Goal: Task Accomplishment & Management: Use online tool/utility

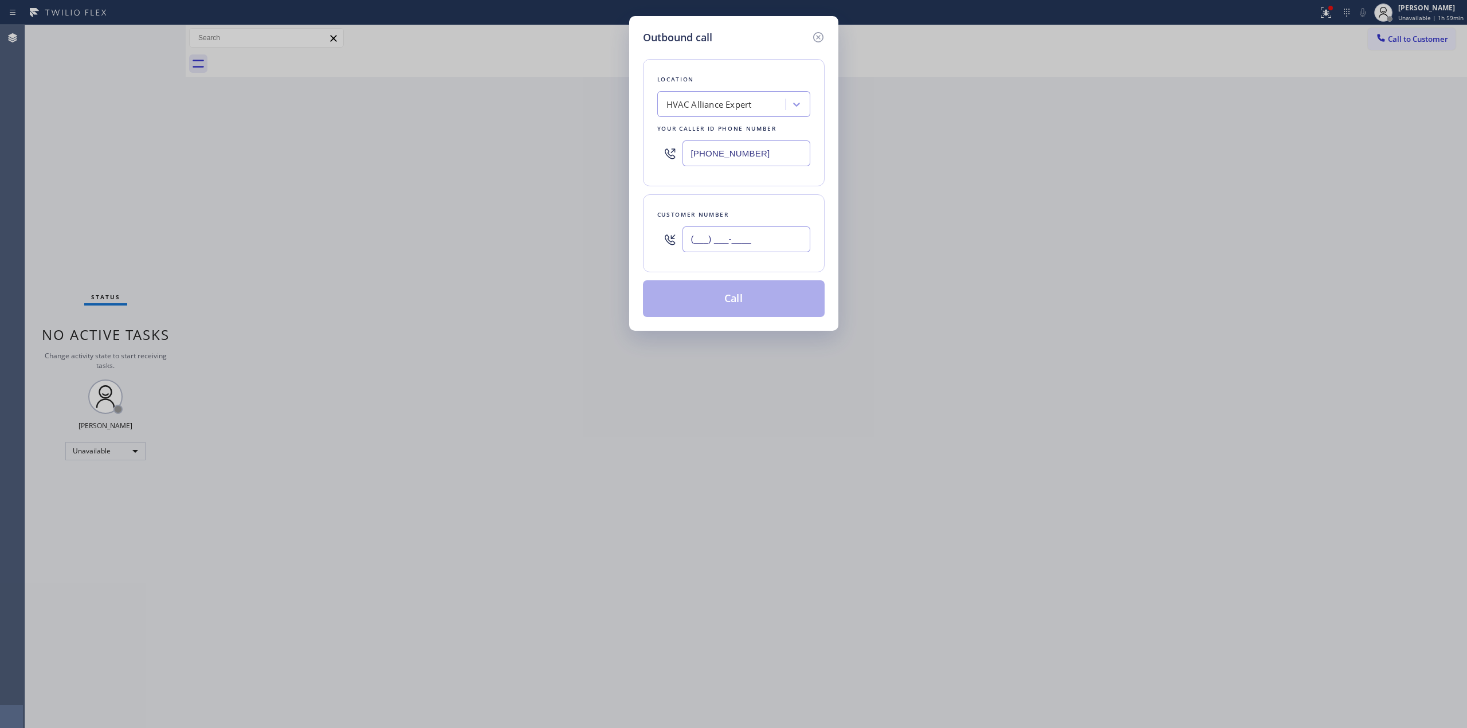
click at [777, 234] on input "(___) ___-____" at bounding box center [746, 239] width 128 height 26
paste input "310) 767-6620"
type input "(310) 767-6620"
paste input "5 Star Appliance Repair"
type input "5 Star Appliance Repair"
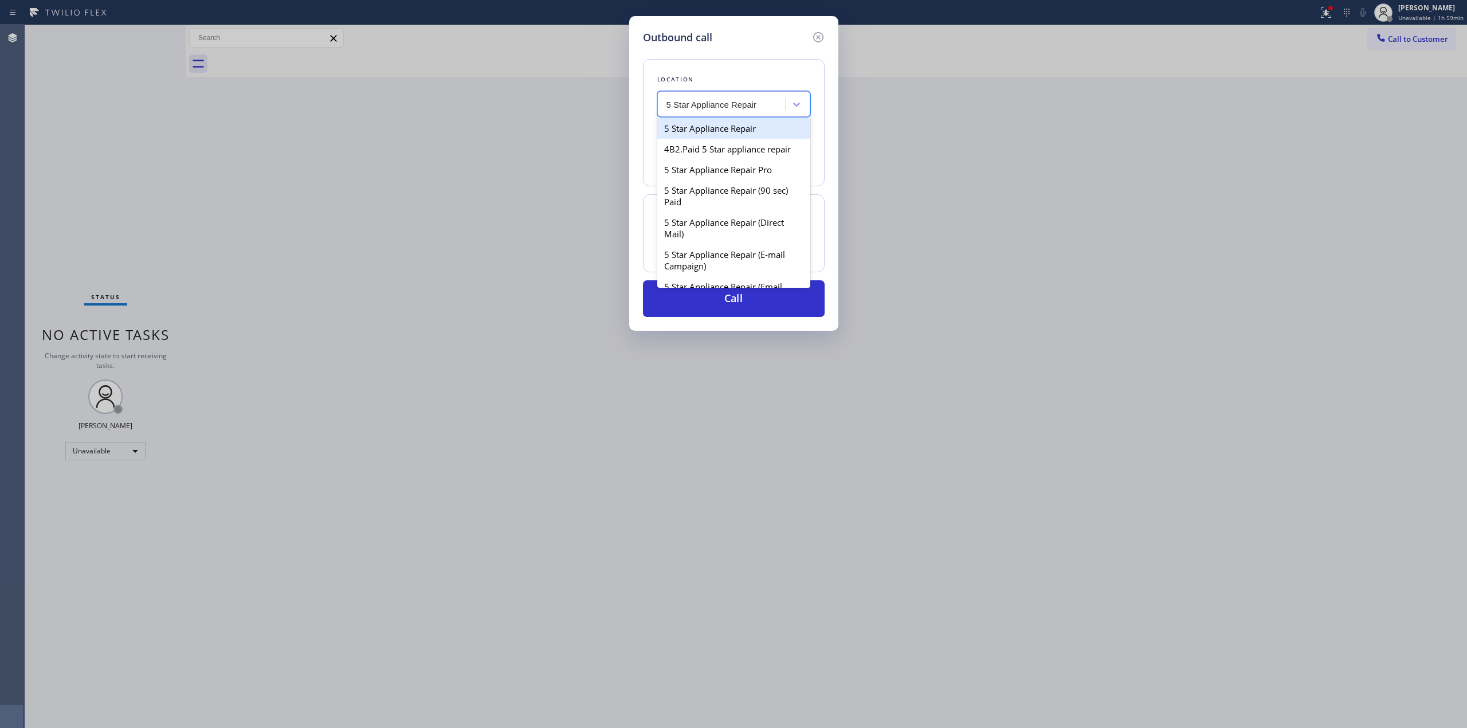
click at [712, 128] on div "5 Star Appliance Repair" at bounding box center [733, 128] width 153 height 21
type input "(855) 731-4952"
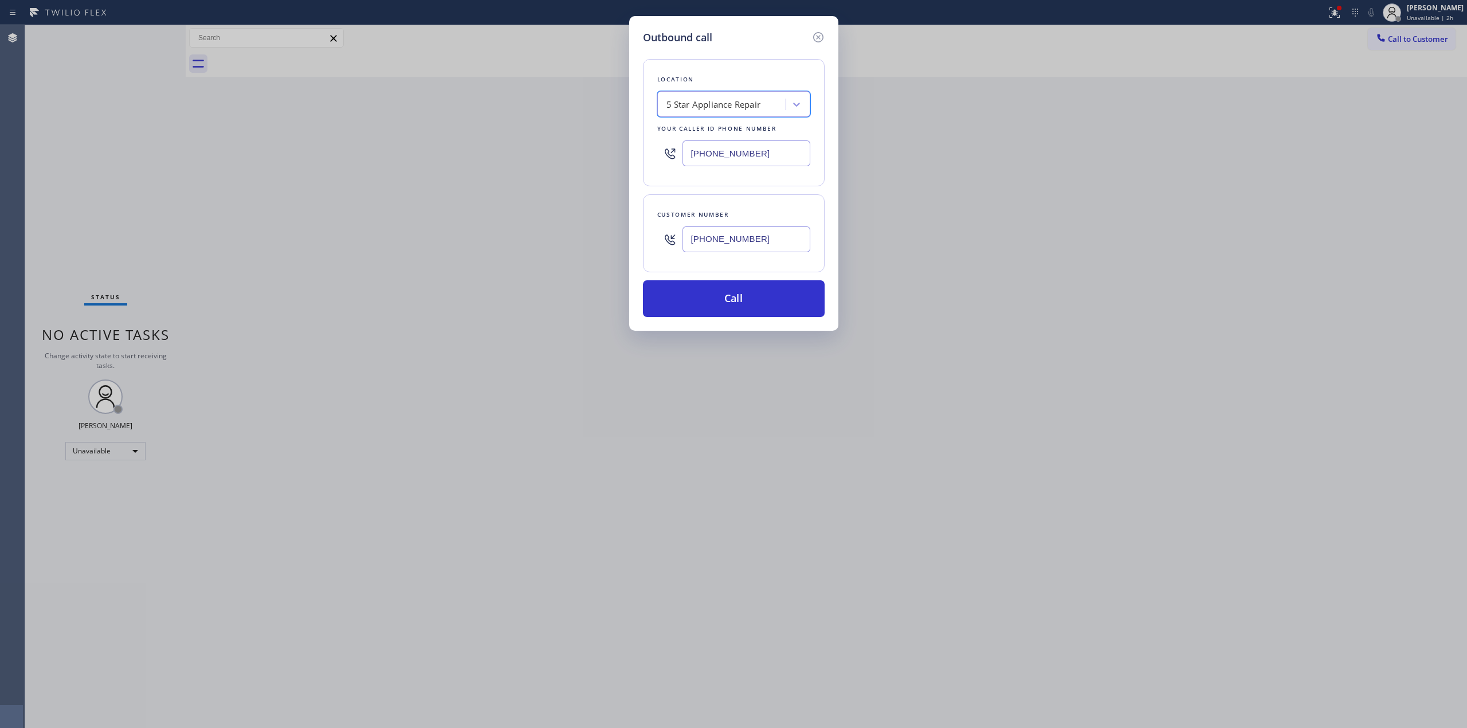
click at [736, 150] on input "(855) 731-4952" at bounding box center [746, 153] width 128 height 26
click at [728, 296] on button "Call" at bounding box center [734, 298] width 182 height 37
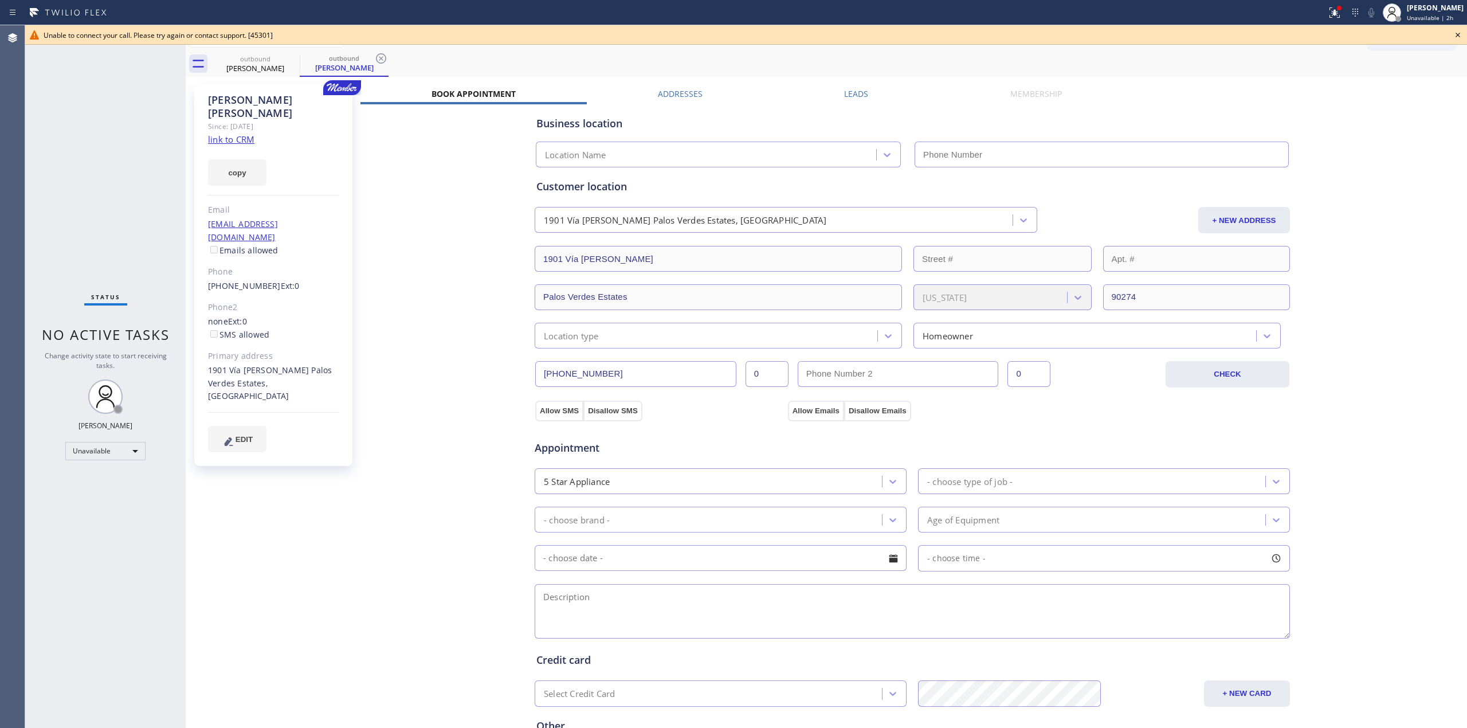
type input "(855) 731-4952"
click at [1456, 35] on icon at bounding box center [1458, 35] width 14 height 14
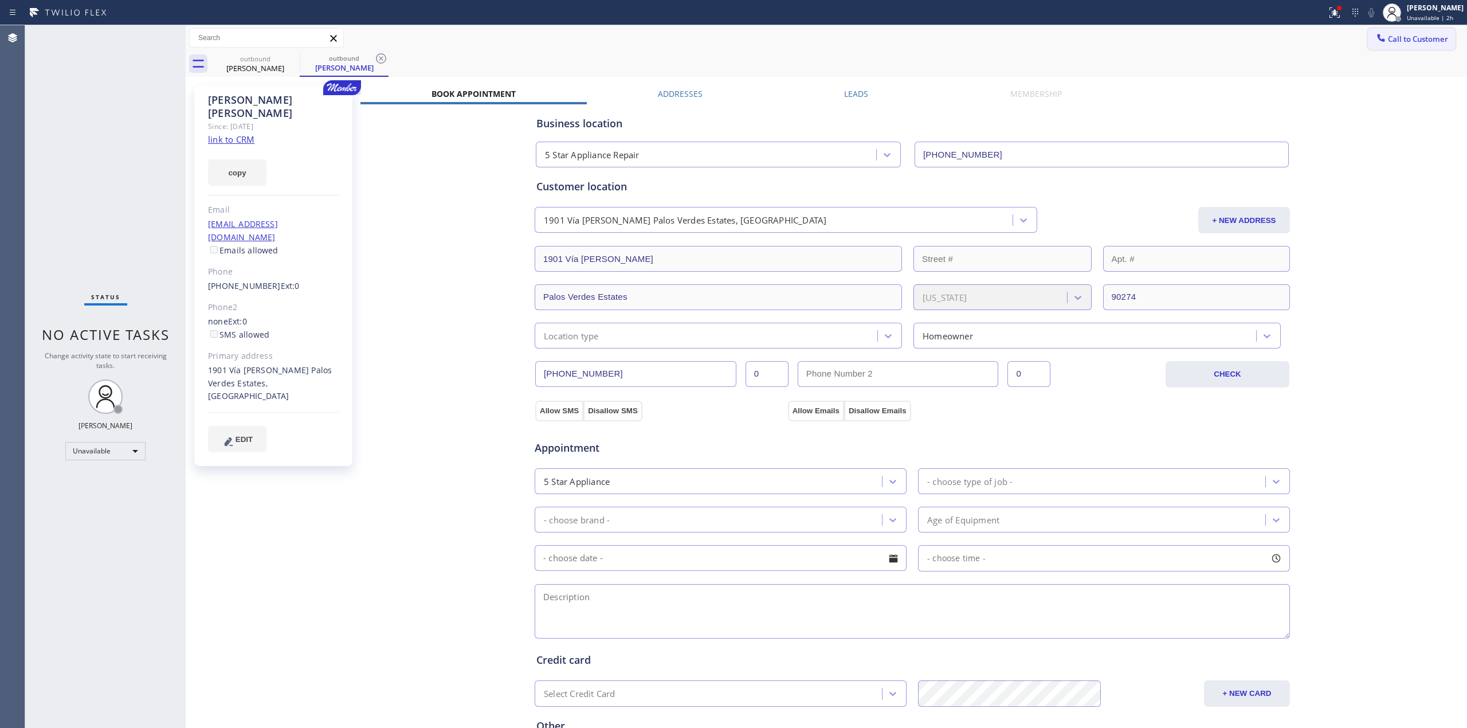
click at [1415, 36] on span "Call to Customer" at bounding box center [1418, 39] width 60 height 10
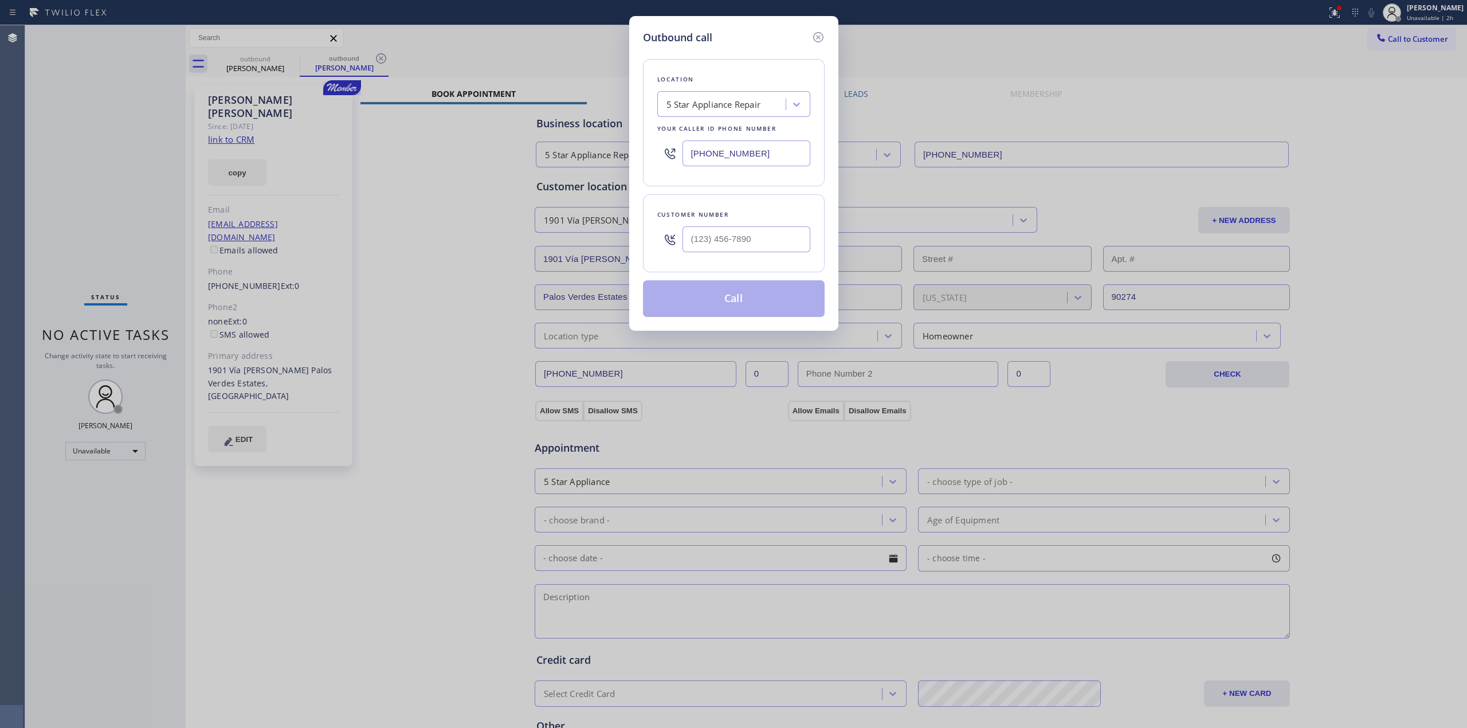
click at [733, 254] on div at bounding box center [746, 239] width 128 height 37
click at [738, 235] on input "(___) ___-____" at bounding box center [746, 239] width 128 height 26
paste input "310) 767-6620"
type input "(310) 767-6620"
click at [750, 301] on button "Call" at bounding box center [734, 298] width 182 height 37
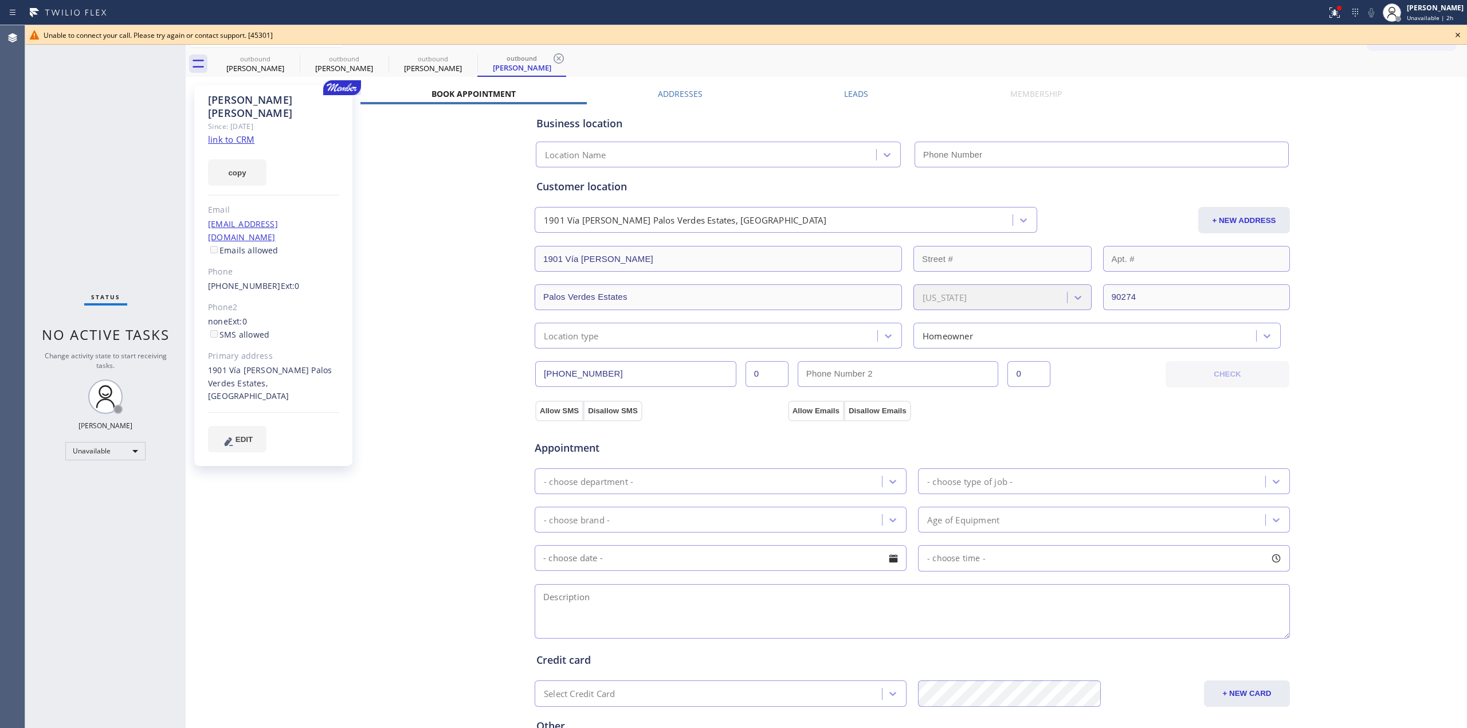
type input "(855) 731-4952"
click at [1458, 33] on icon at bounding box center [1458, 35] width 14 height 14
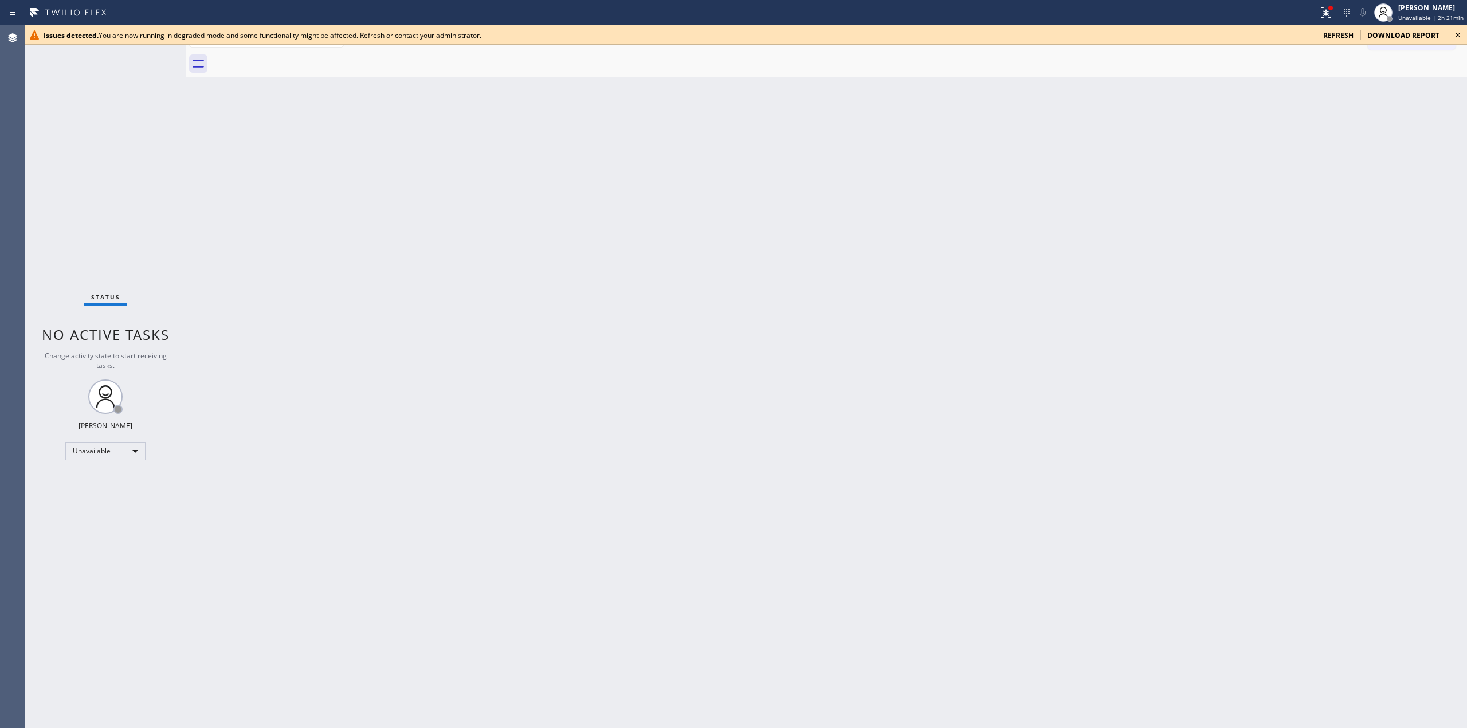
click at [1458, 35] on icon at bounding box center [1457, 35] width 5 height 5
click at [1455, 36] on icon at bounding box center [1458, 35] width 14 height 14
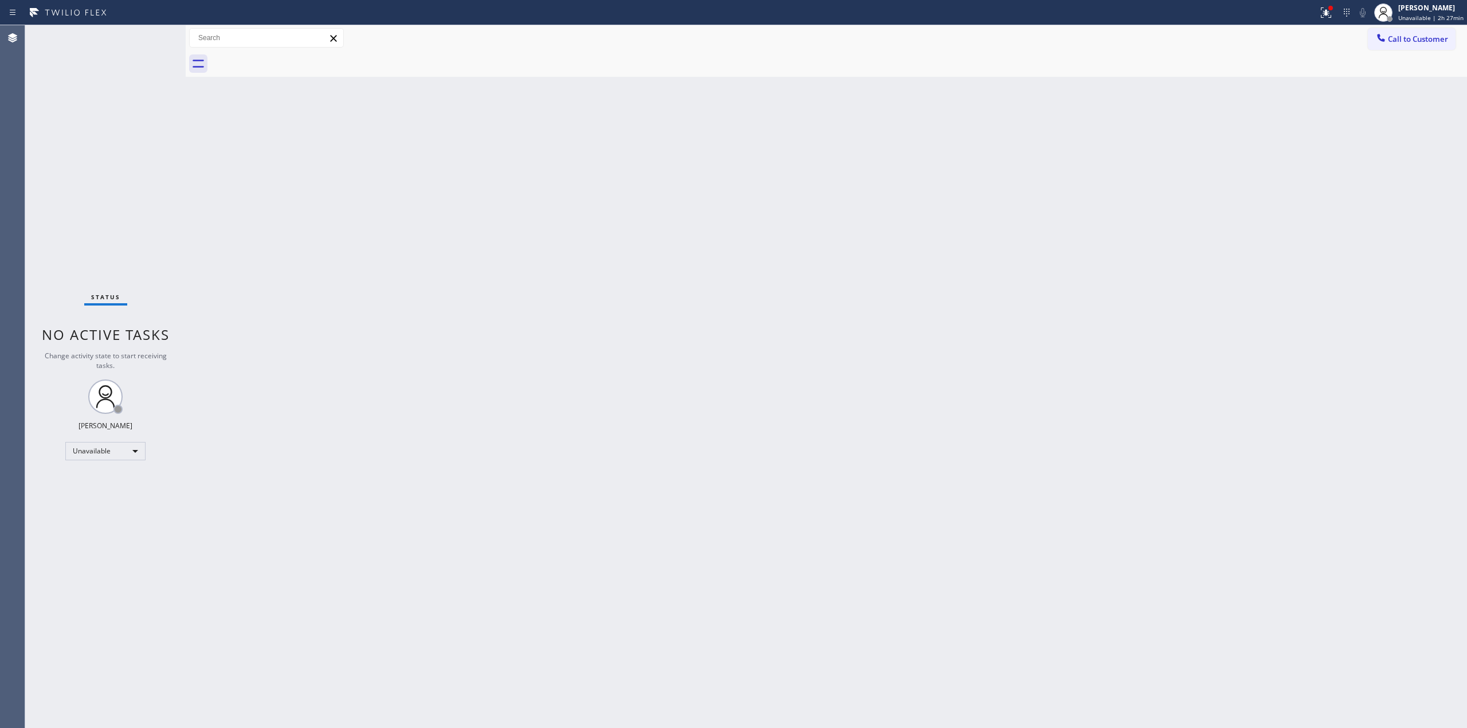
click at [628, 201] on div "Back to Dashboard Change Sender ID Customers Technicians Select a contact Outbo…" at bounding box center [826, 376] width 1281 height 702
click at [908, 308] on div "Back to Dashboard Change Sender ID Customers Technicians Select a contact Outbo…" at bounding box center [826, 376] width 1281 height 702
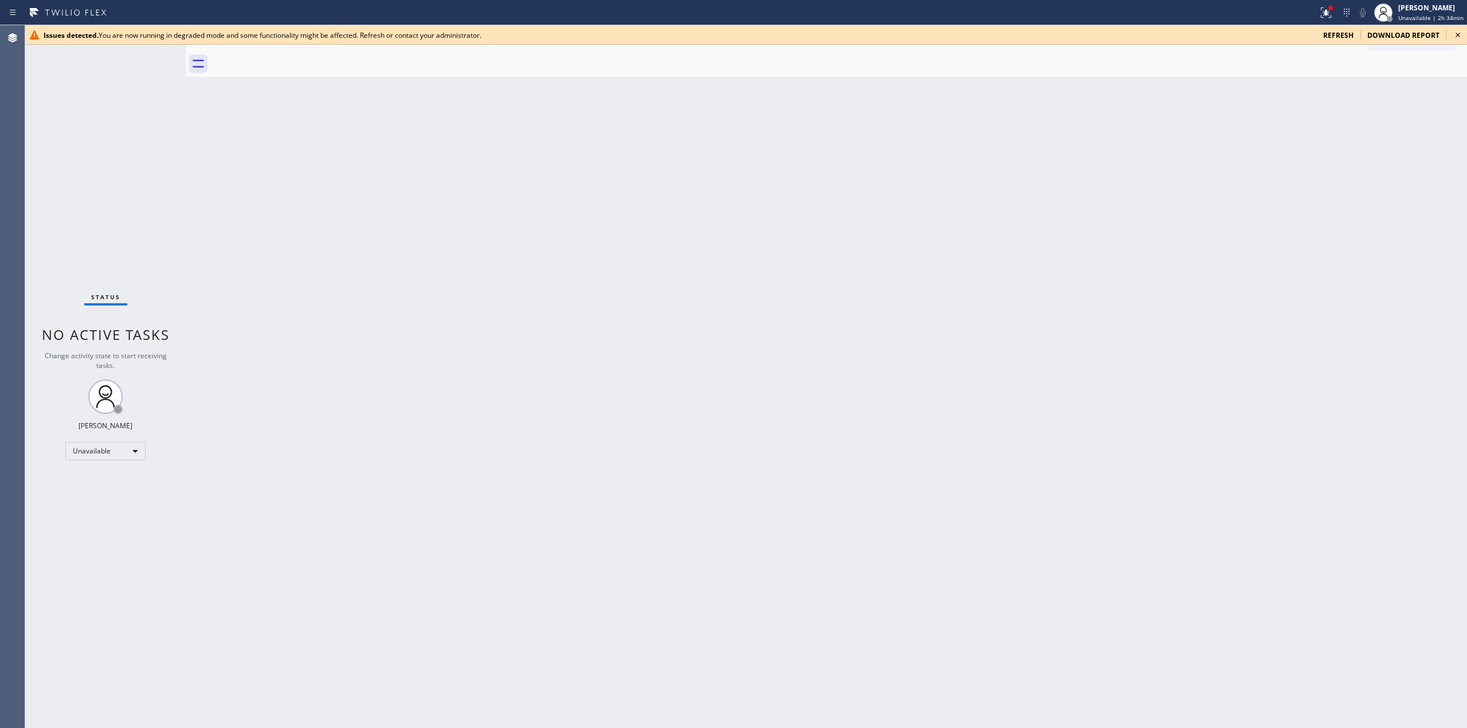
click at [1463, 35] on icon at bounding box center [1458, 35] width 14 height 14
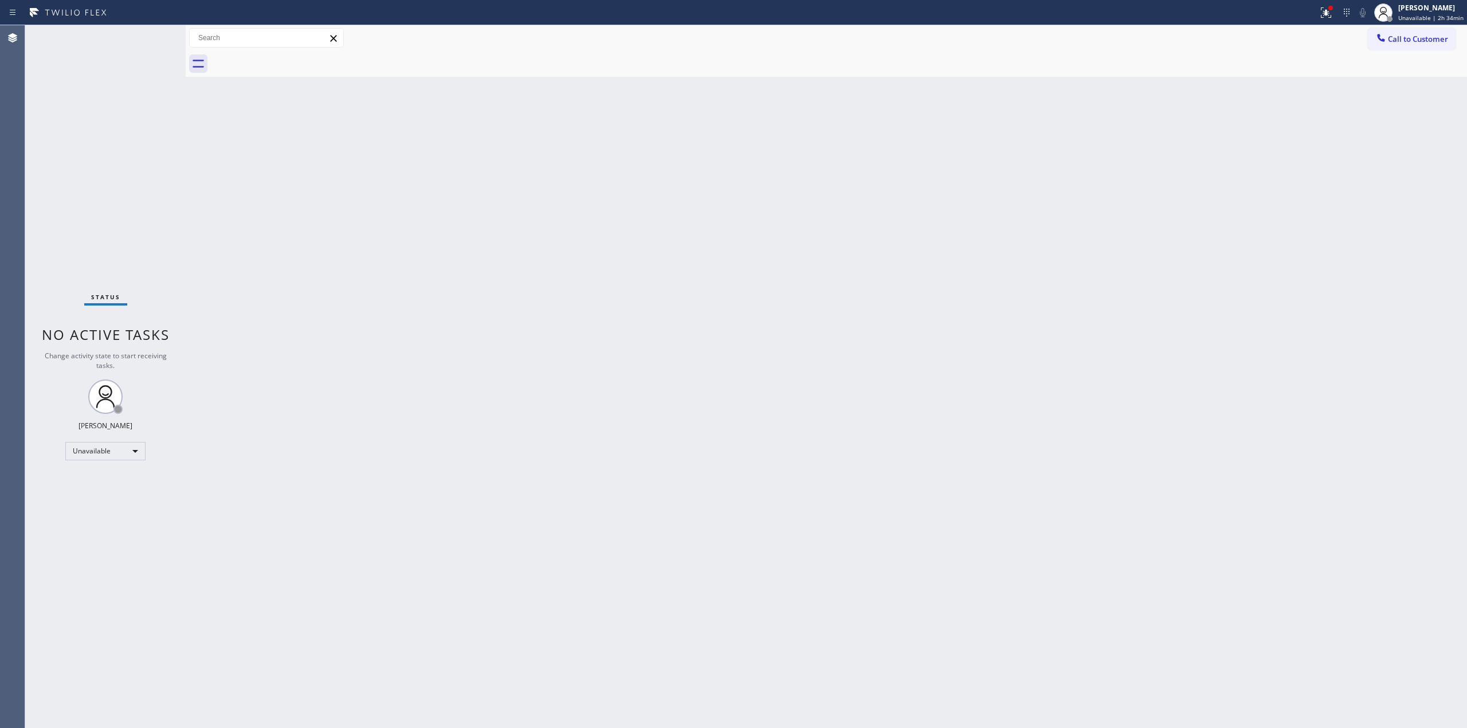
click at [794, 335] on div "Back to Dashboard Change Sender ID Customers Technicians Select a contact Outbo…" at bounding box center [826, 376] width 1281 height 702
click at [1427, 40] on span "Call to Customer" at bounding box center [1418, 39] width 60 height 10
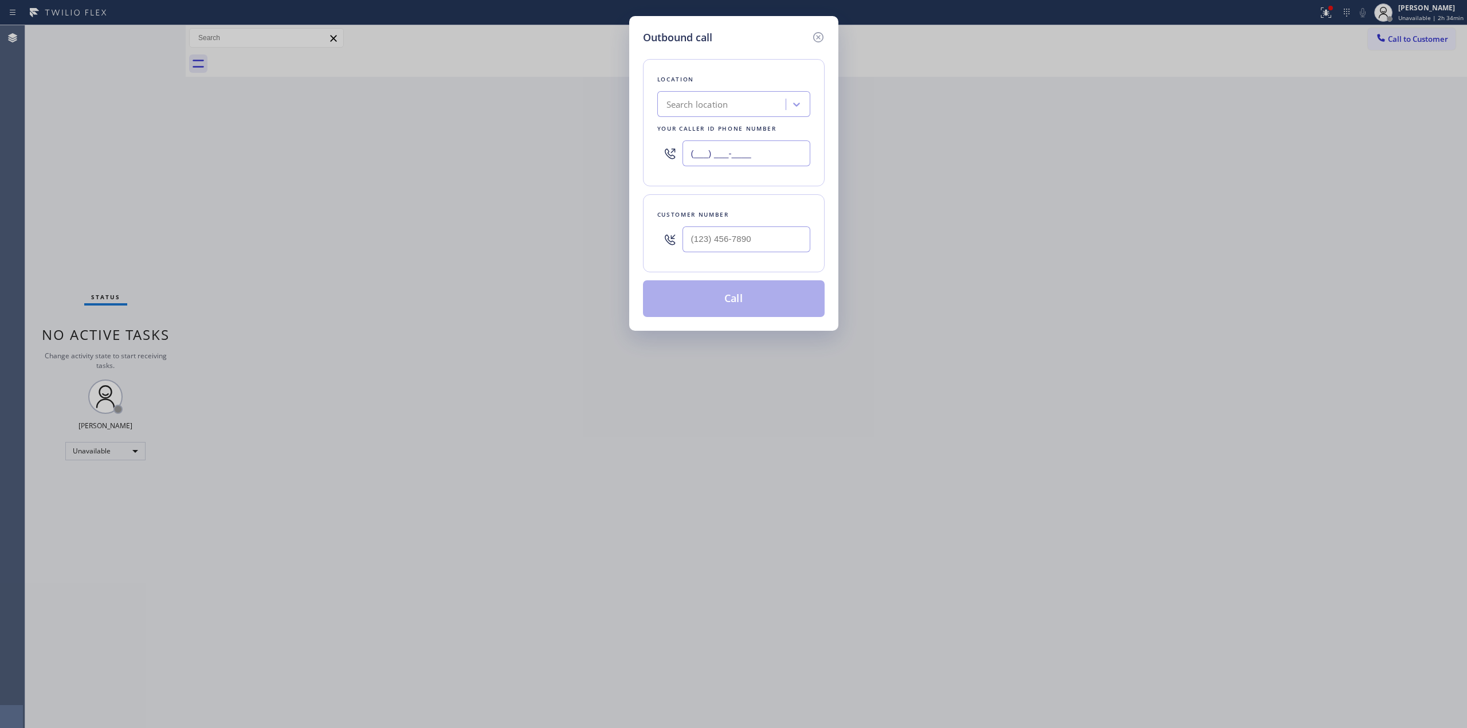
click at [773, 151] on input "(___) ___-____" at bounding box center [746, 153] width 128 height 26
paste input "720) 927-3903"
type input "(720) 927-3903"
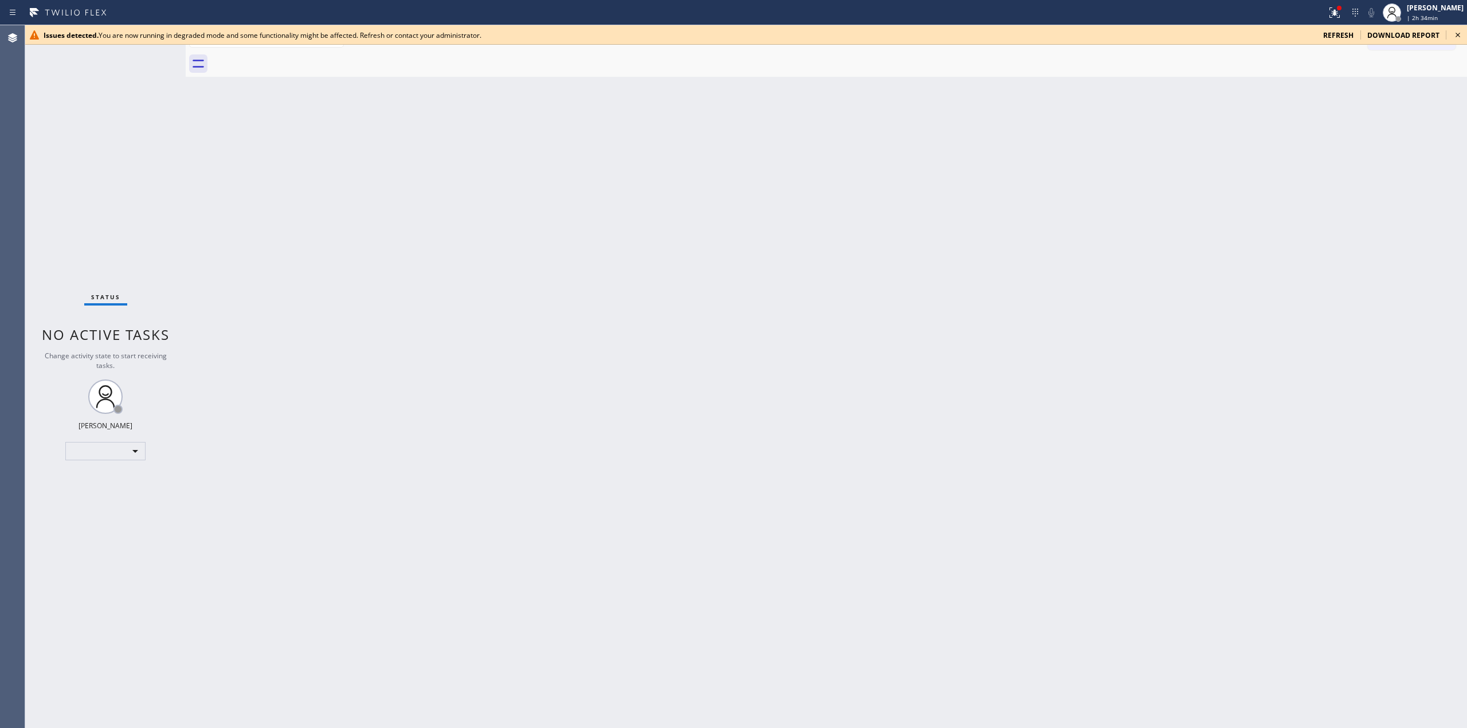
click at [1458, 39] on icon at bounding box center [1458, 35] width 14 height 14
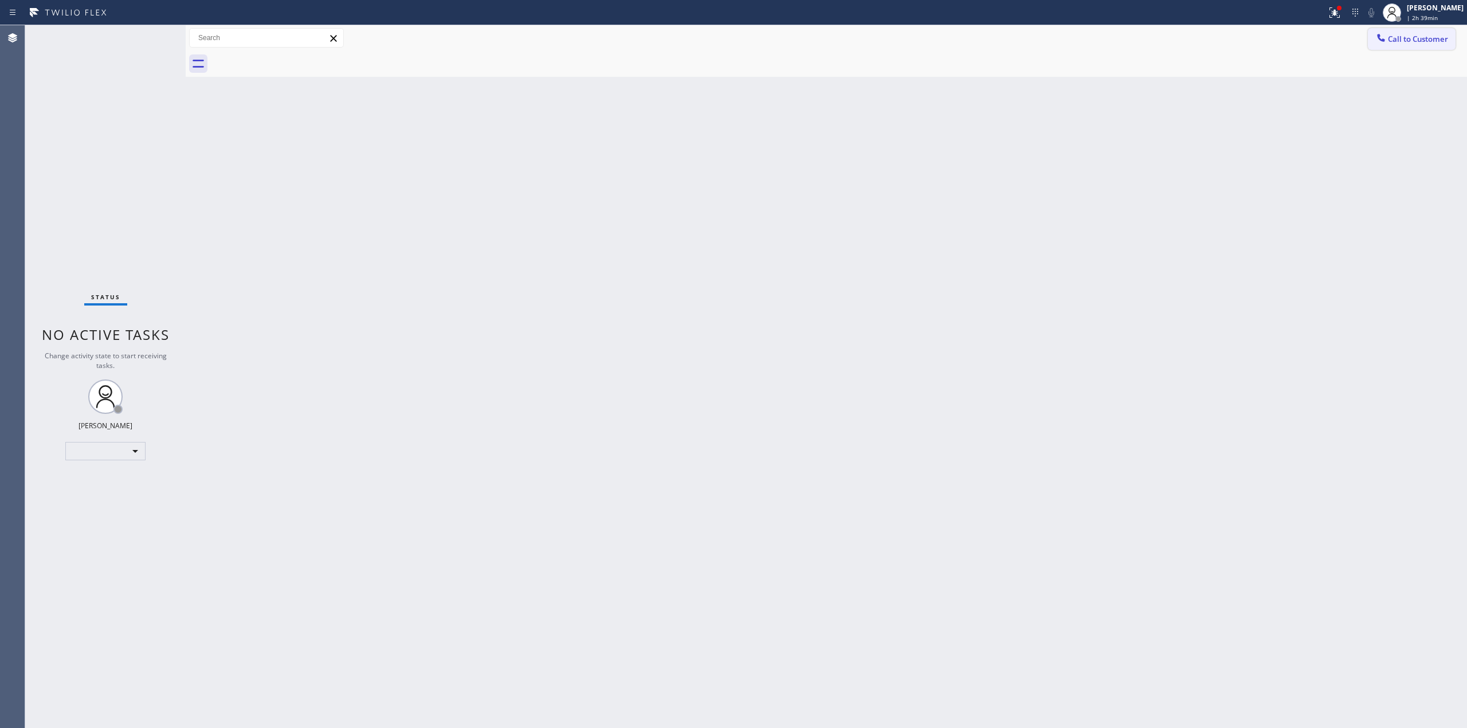
click at [1399, 41] on span "Call to Customer" at bounding box center [1418, 39] width 60 height 10
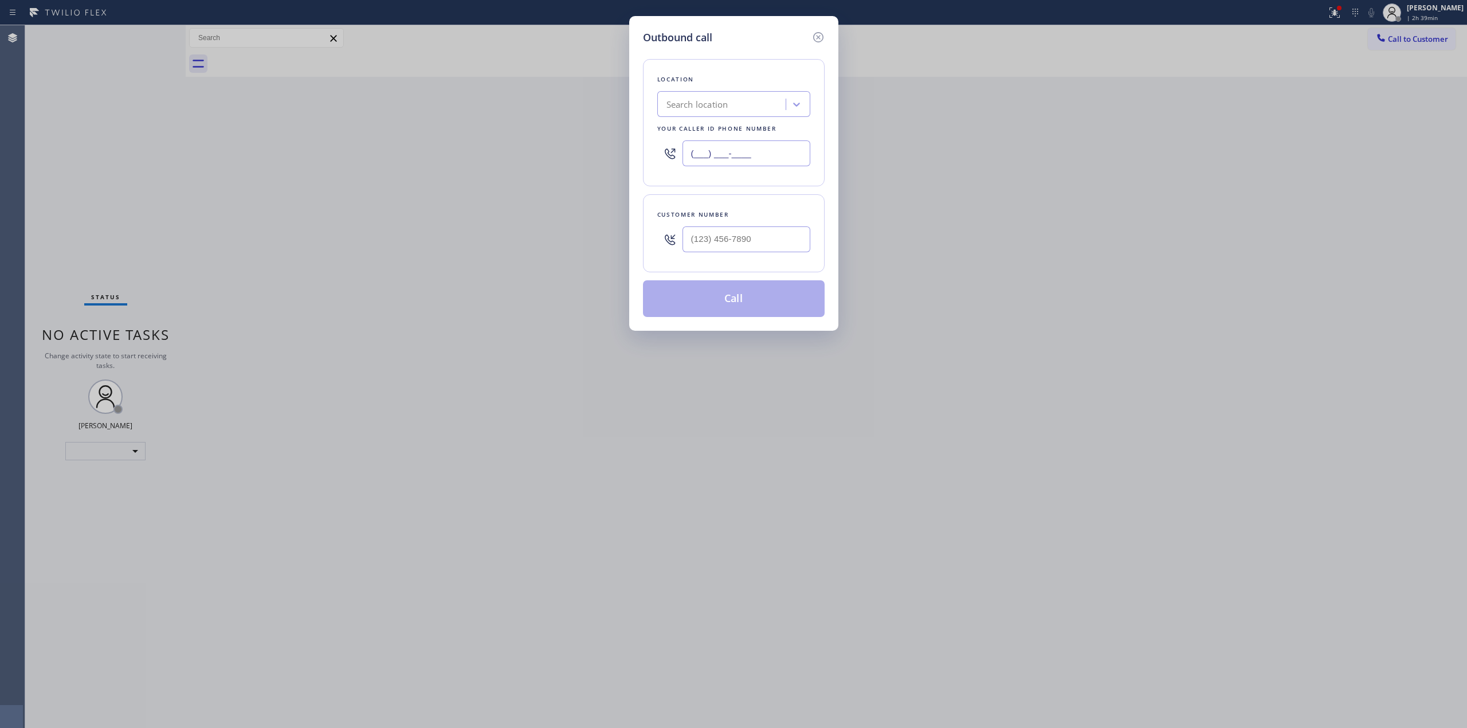
click at [759, 159] on input "(___) ___-____" at bounding box center [746, 153] width 128 height 26
paste input "720) 776-0854"
type input "(720) 776-0854"
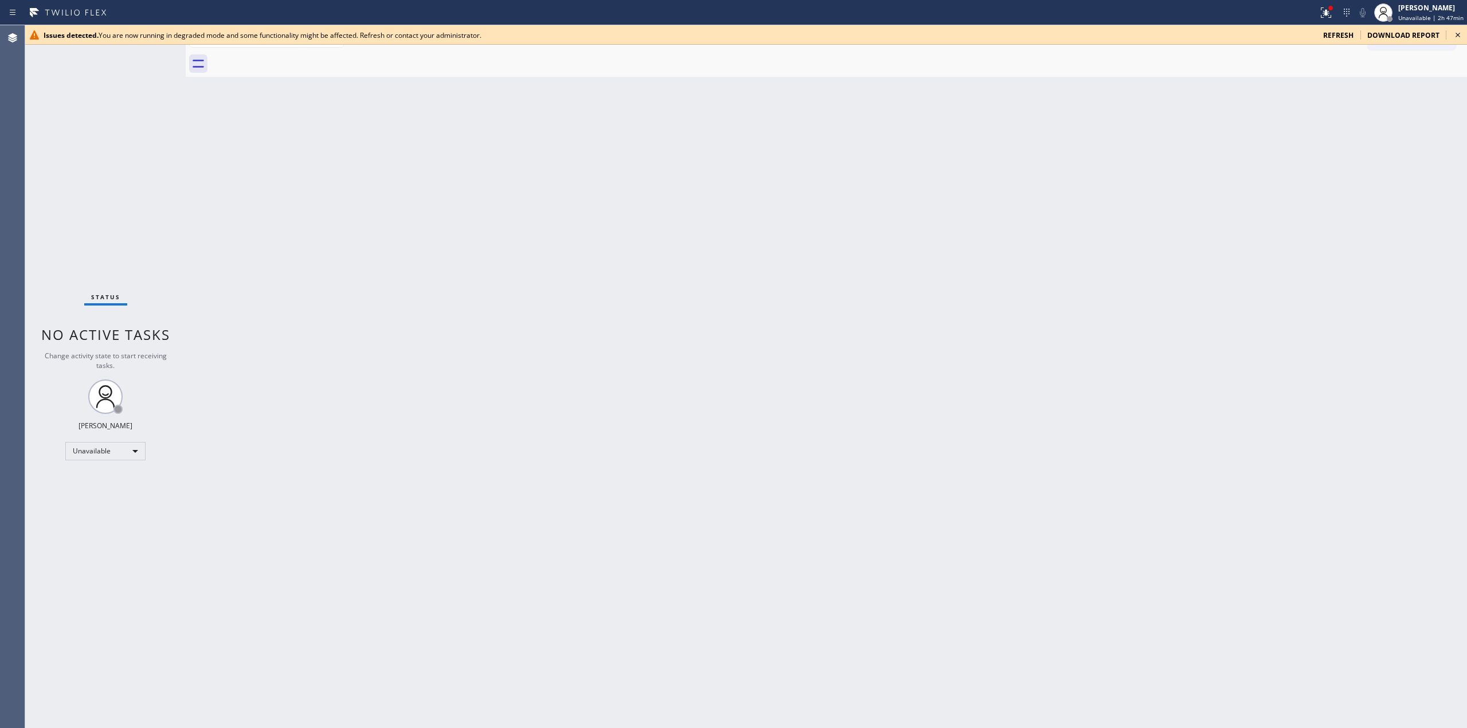
click at [1462, 39] on icon at bounding box center [1458, 35] width 14 height 14
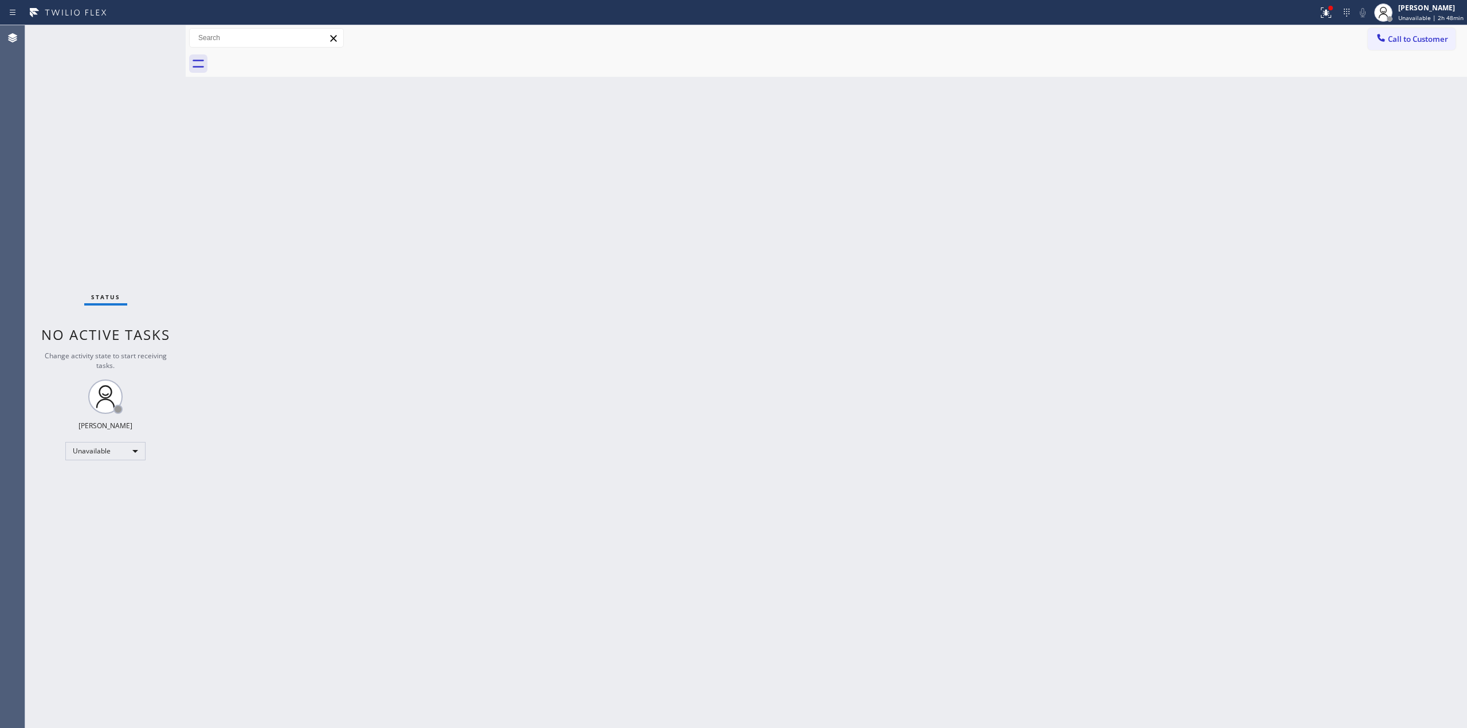
click at [688, 425] on div "Back to Dashboard Change Sender ID Customers Technicians Select a contact Outbo…" at bounding box center [826, 376] width 1281 height 702
drag, startPoint x: 1387, startPoint y: 76, endPoint x: 1426, endPoint y: 14, distance: 73.1
click at [1396, 60] on div at bounding box center [839, 64] width 1256 height 26
click at [1428, 10] on div "[PERSON_NAME]" at bounding box center [1430, 8] width 65 height 10
click at [1389, 88] on button "Break" at bounding box center [1409, 90] width 115 height 15
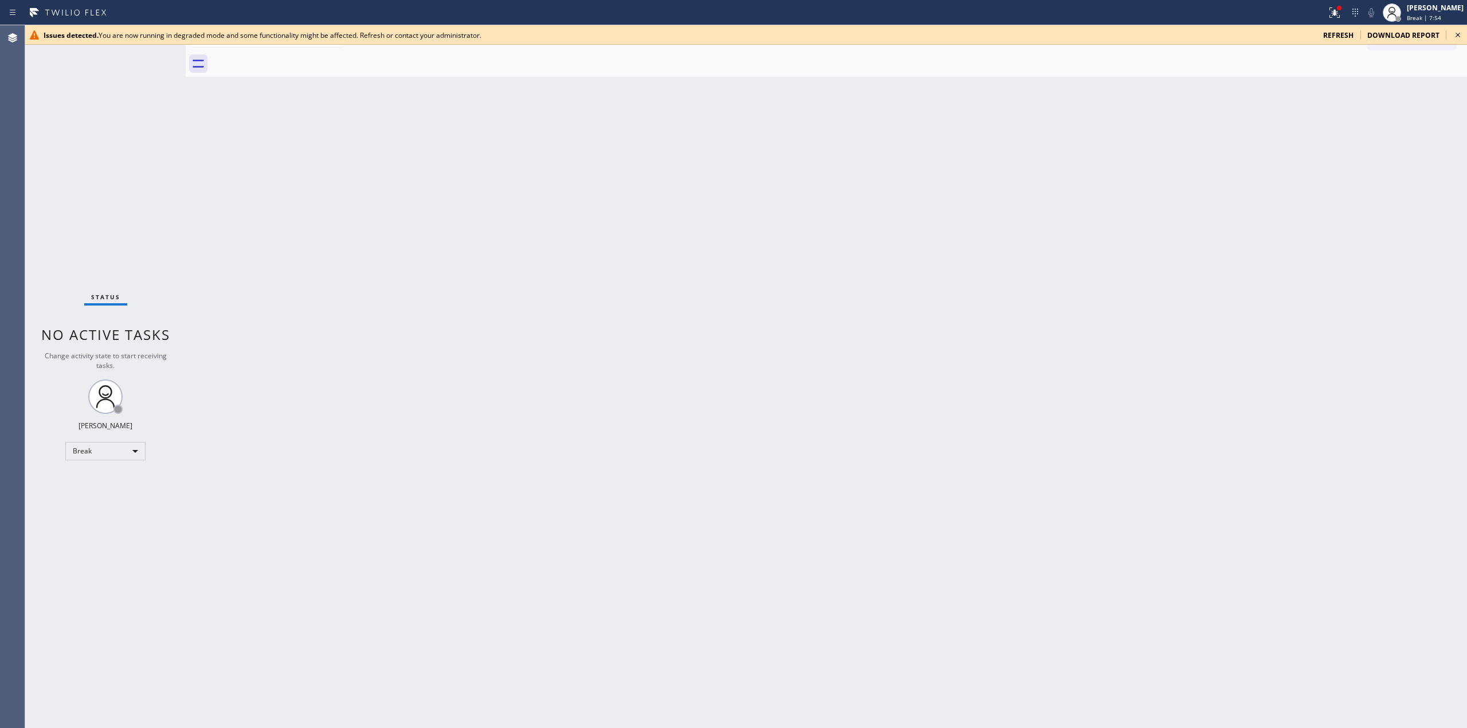
click at [1458, 39] on icon at bounding box center [1458, 35] width 14 height 14
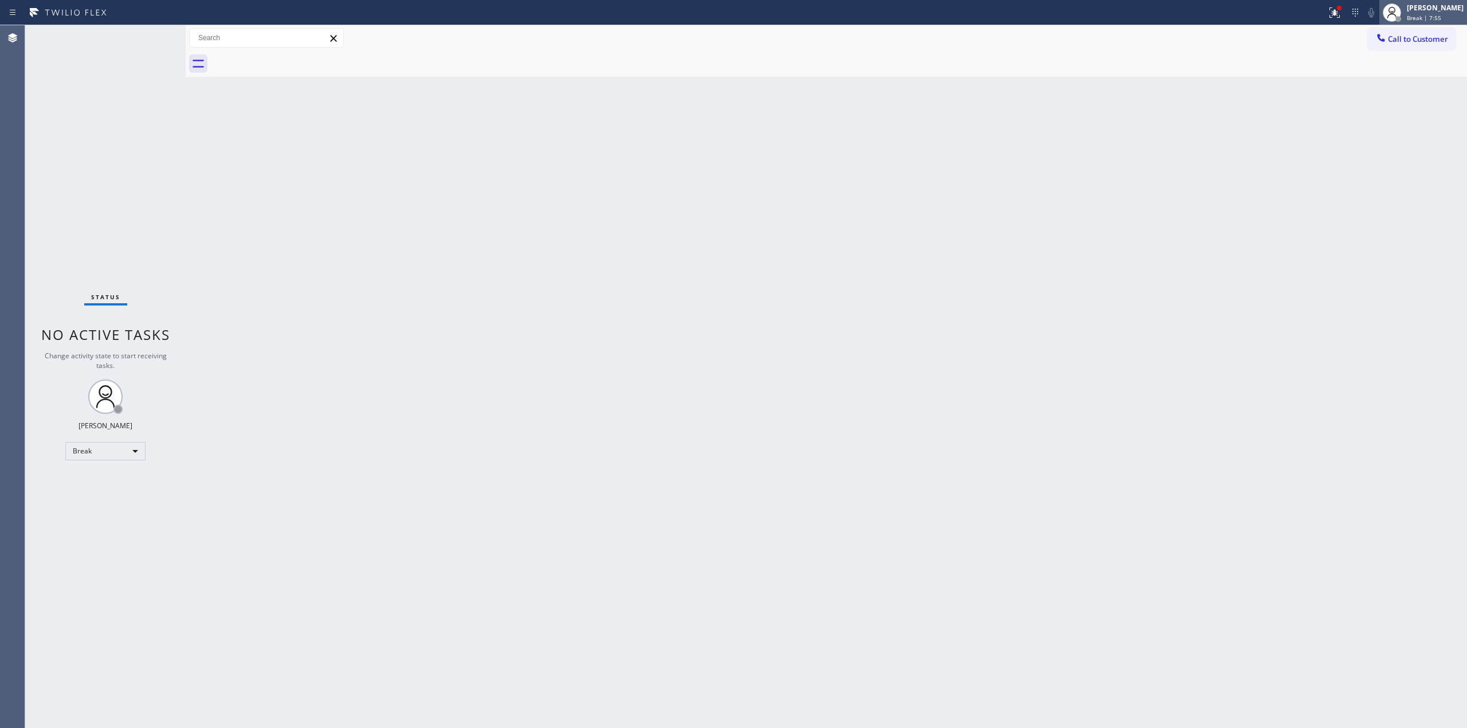
click at [1422, 3] on div "[PERSON_NAME]" at bounding box center [1435, 8] width 57 height 10
drag, startPoint x: 1434, startPoint y: 30, endPoint x: 1431, endPoint y: 40, distance: 10.2
click at [1433, 30] on button "Call to Customer" at bounding box center [1412, 39] width 88 height 22
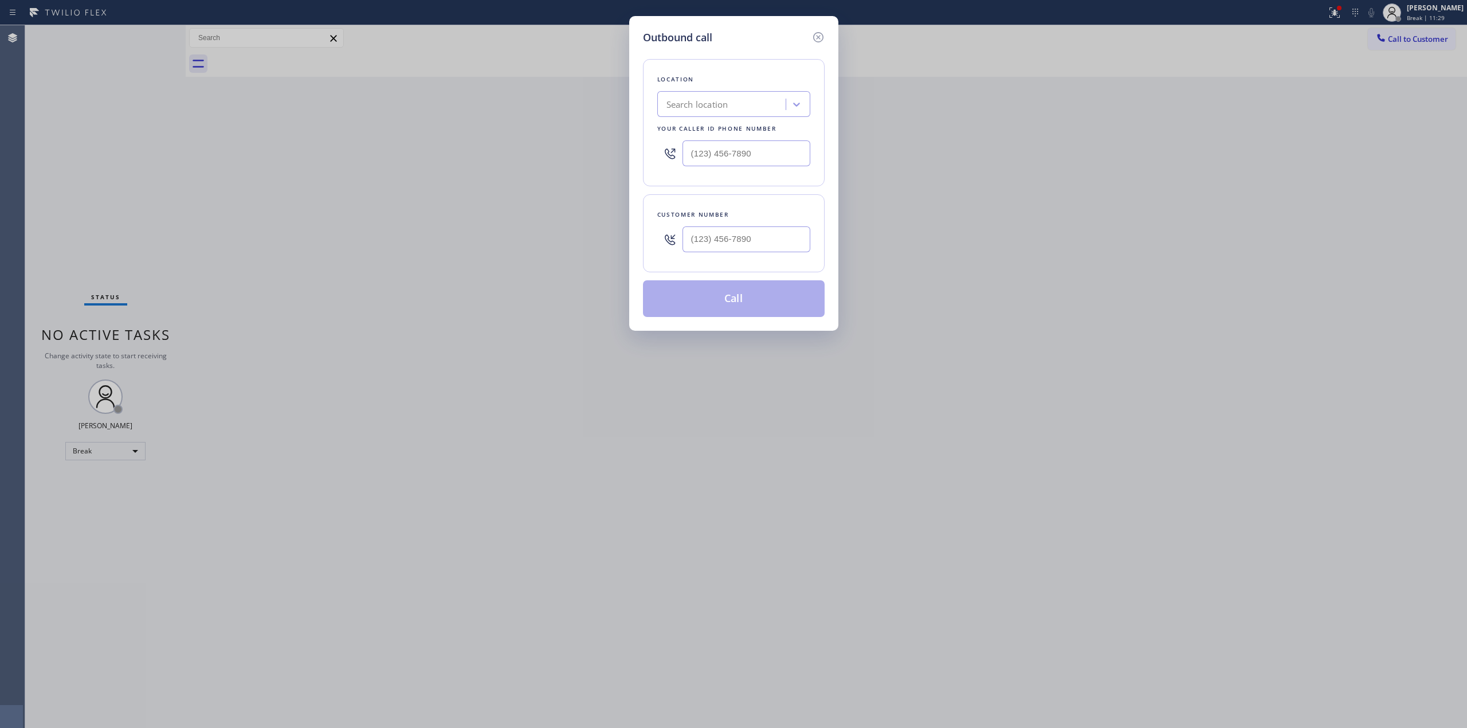
click at [697, 103] on div "Search location" at bounding box center [697, 104] width 62 height 13
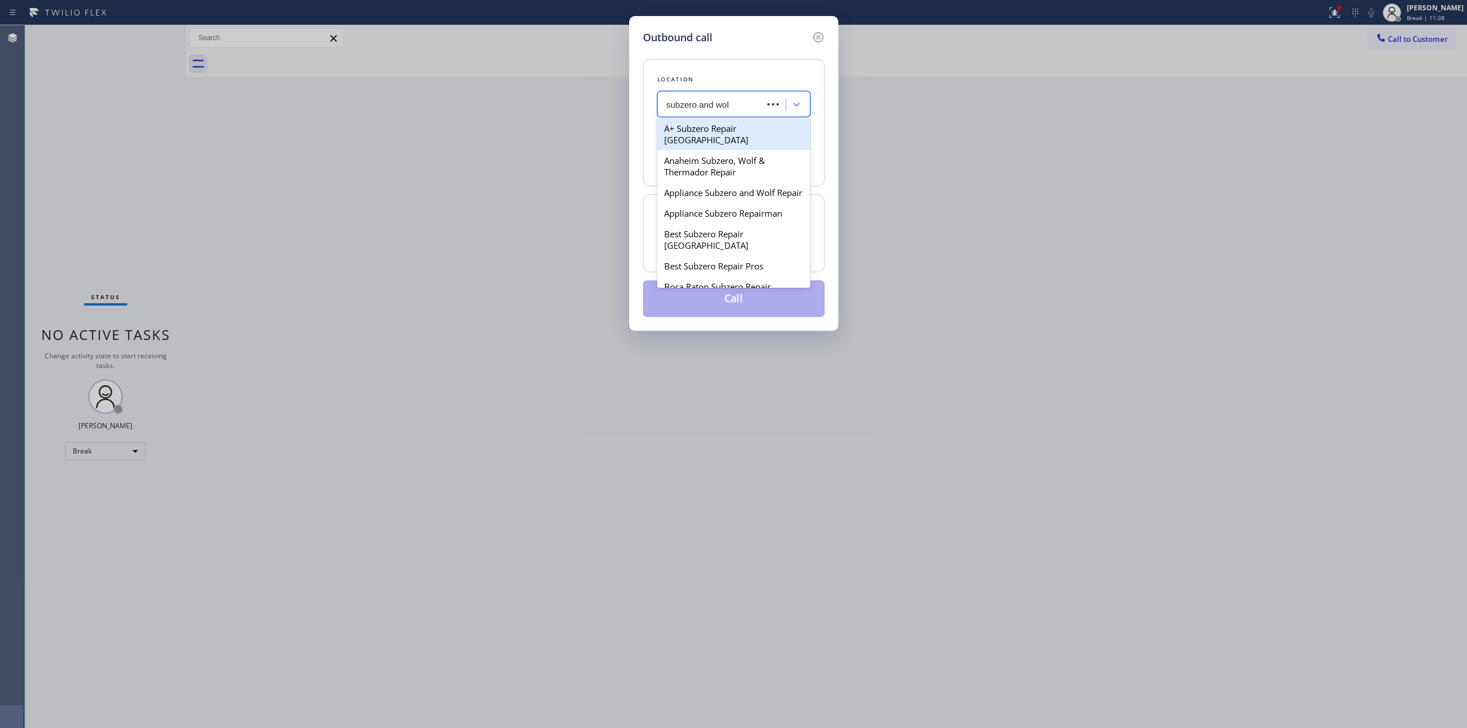
type input "subzero and wolf"
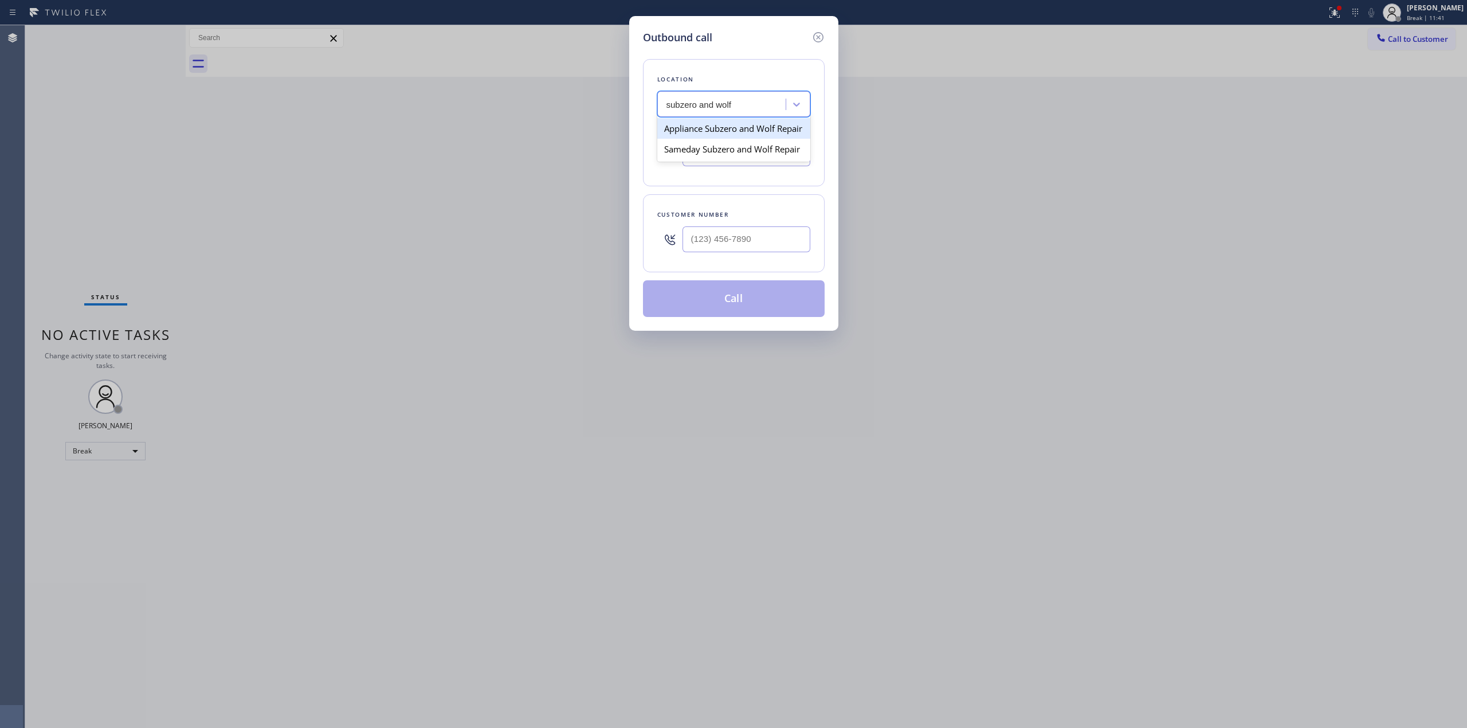
click at [739, 138] on div "Appliance Subzero and Wolf Repair" at bounding box center [733, 128] width 153 height 21
click at [764, 152] on input "[PHONE_NUMBER]" at bounding box center [746, 153] width 128 height 26
paste input "720) 776-0854"
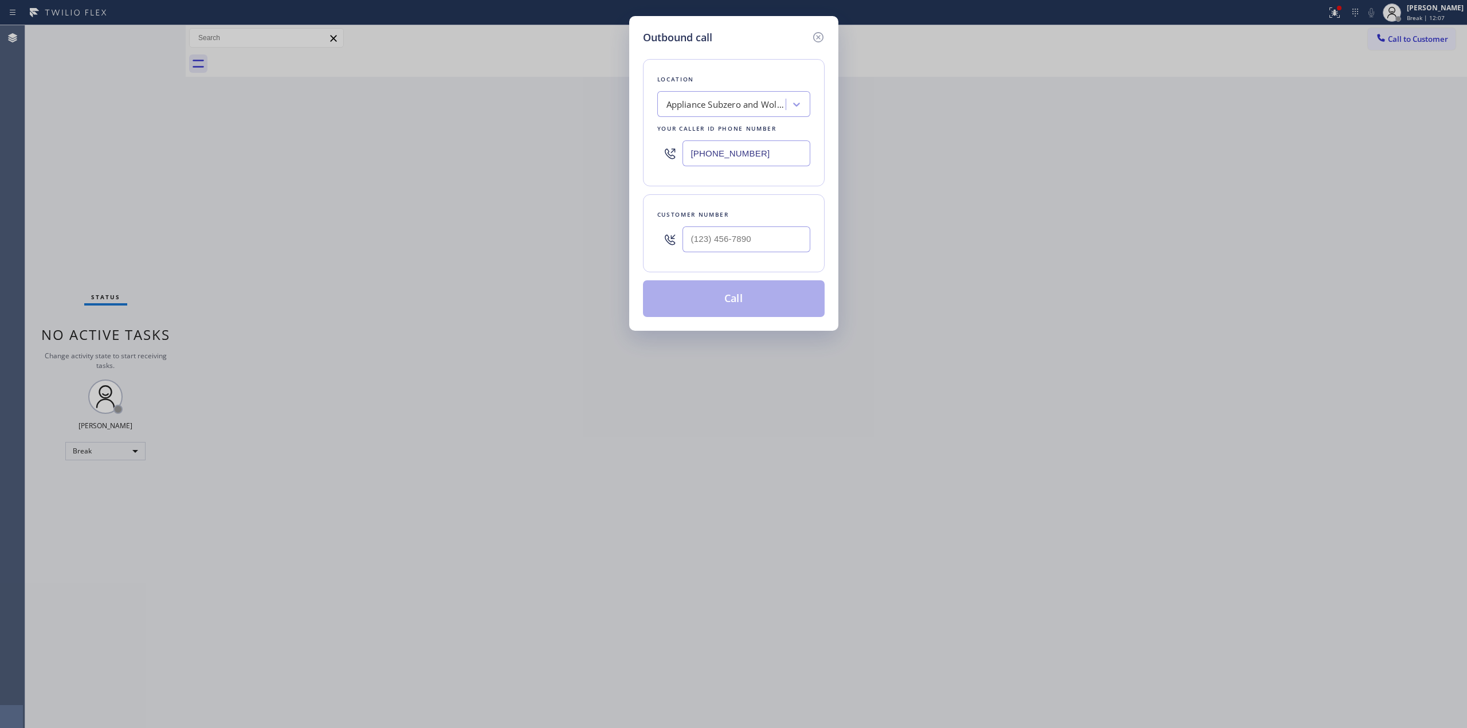
drag, startPoint x: 750, startPoint y: 154, endPoint x: 672, endPoint y: 154, distance: 77.9
click at [672, 154] on div "[PHONE_NUMBER]" at bounding box center [733, 153] width 153 height 37
paste input "720) 776-0854"
drag, startPoint x: 782, startPoint y: 158, endPoint x: 580, endPoint y: 158, distance: 201.7
click at [615, 158] on div "Outbound call Location Search location Your caller id phone number (720) 776-08…" at bounding box center [733, 364] width 1467 height 728
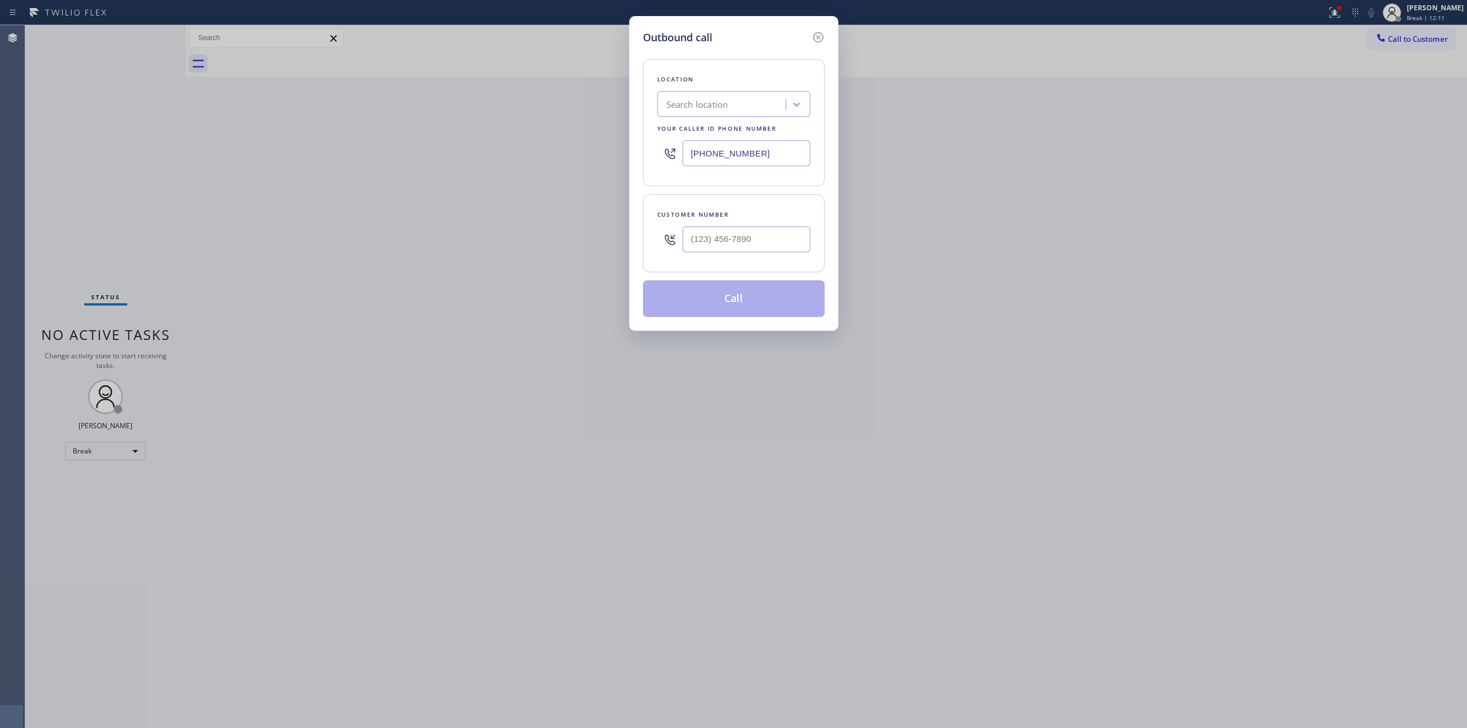
paste input "927-3903"
type input "(720) 927-3903"
click at [706, 109] on div "Search location" at bounding box center [697, 104] width 62 height 13
paste input "Sub-Zero Repair Pros"
click at [685, 104] on input "Sub-Zero Repair Pros" at bounding box center [708, 105] width 85 height 10
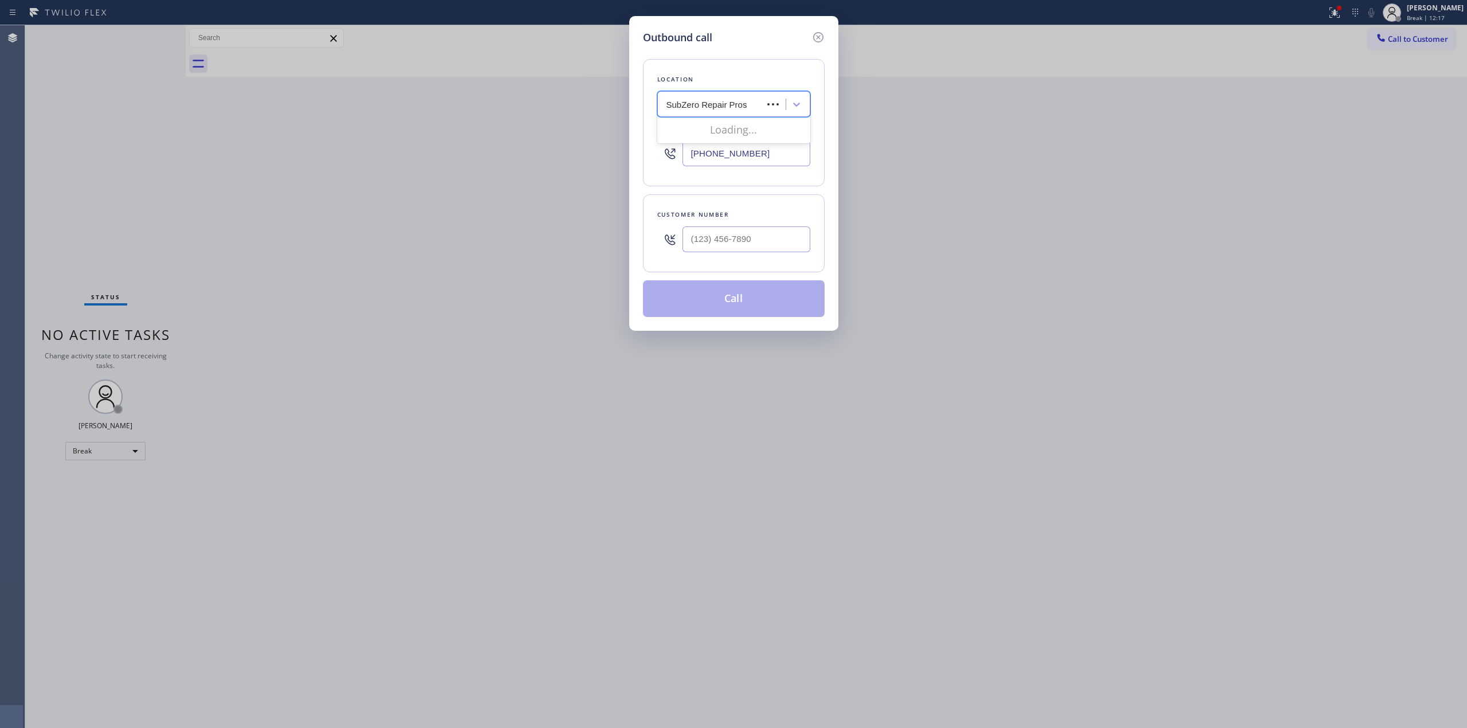
click at [686, 103] on input "SubZero Repair Pros" at bounding box center [707, 105] width 82 height 10
click at [743, 106] on input "Subzero Repair Pros" at bounding box center [706, 105] width 81 height 10
click at [722, 107] on input "Subzero Repair Pros" at bounding box center [706, 105] width 81 height 10
click at [745, 106] on input "Subzero Repair Pros" at bounding box center [706, 105] width 81 height 10
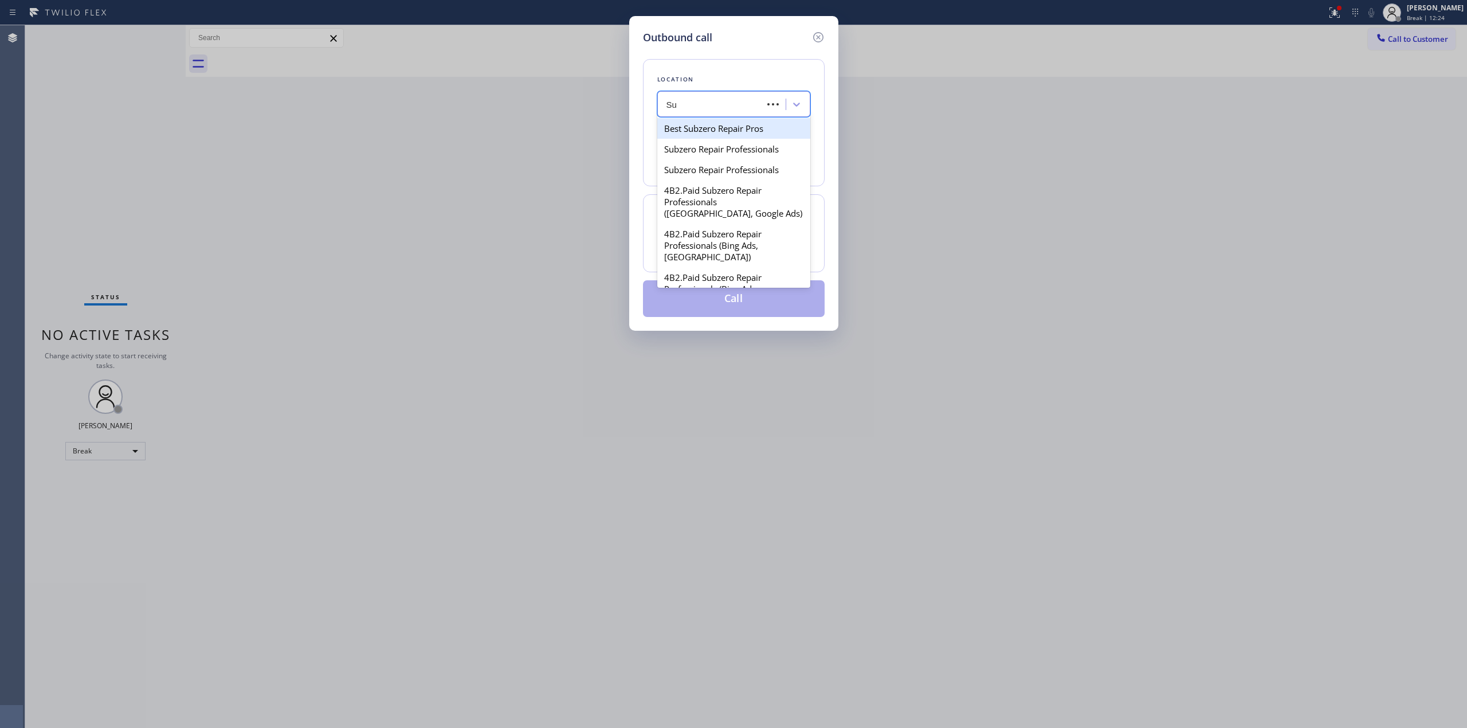
type input "S"
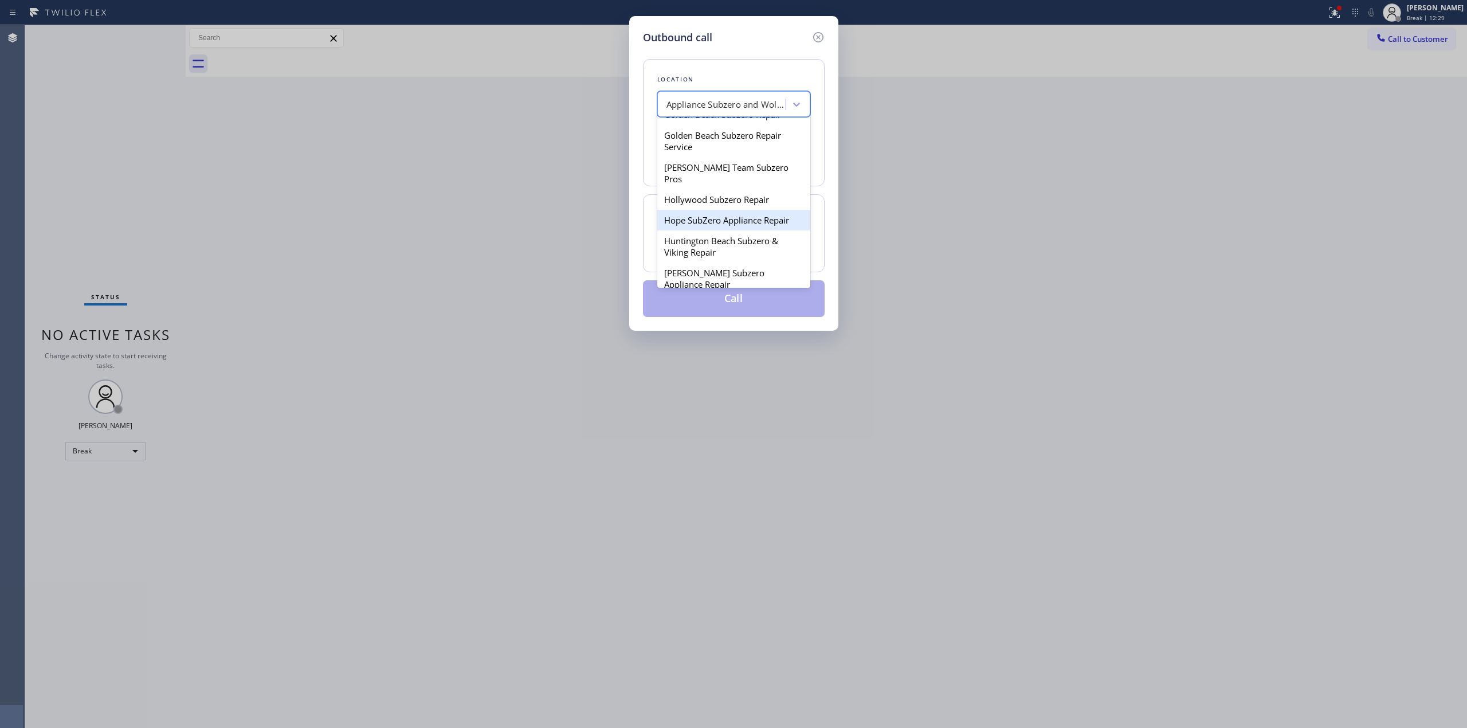
scroll to position [458, 0]
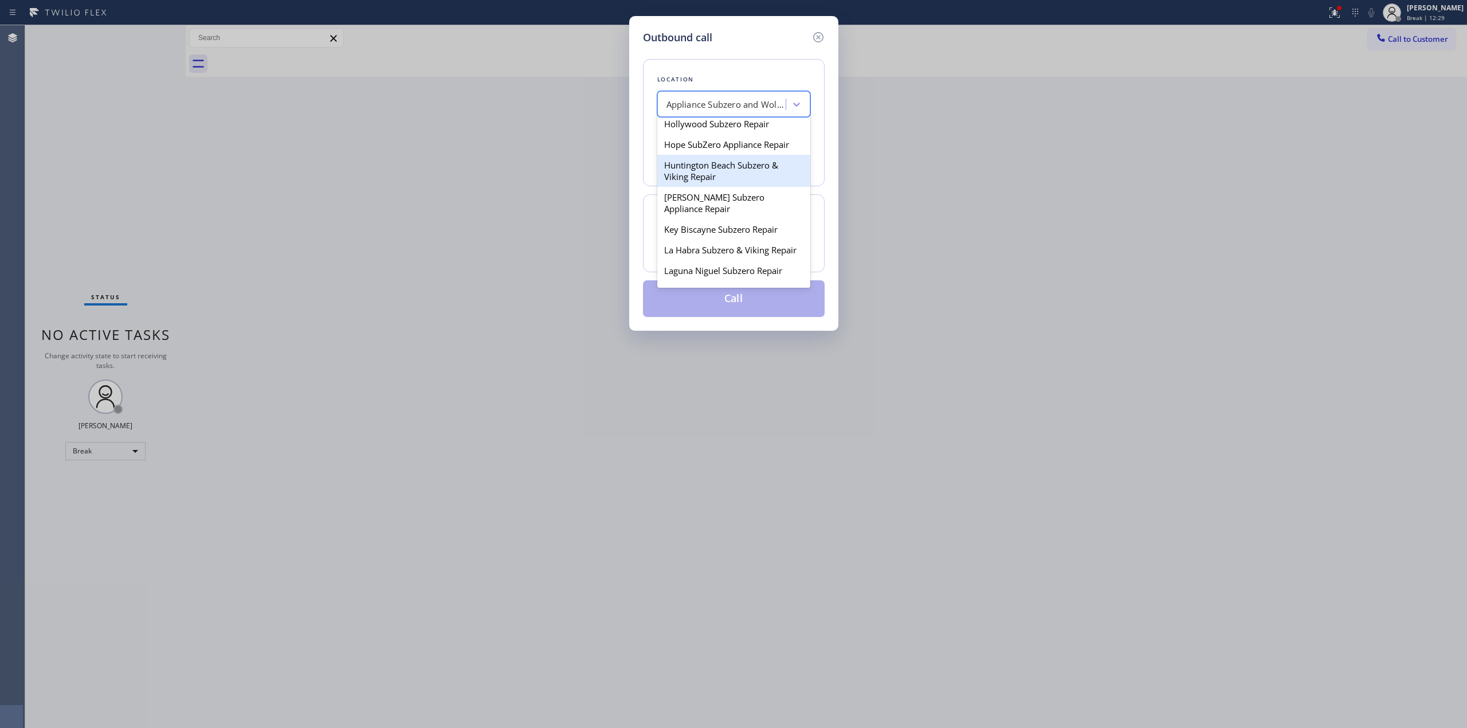
click at [706, 93] on div "Appliance Subzero and Wolf Repair" at bounding box center [733, 104] width 153 height 26
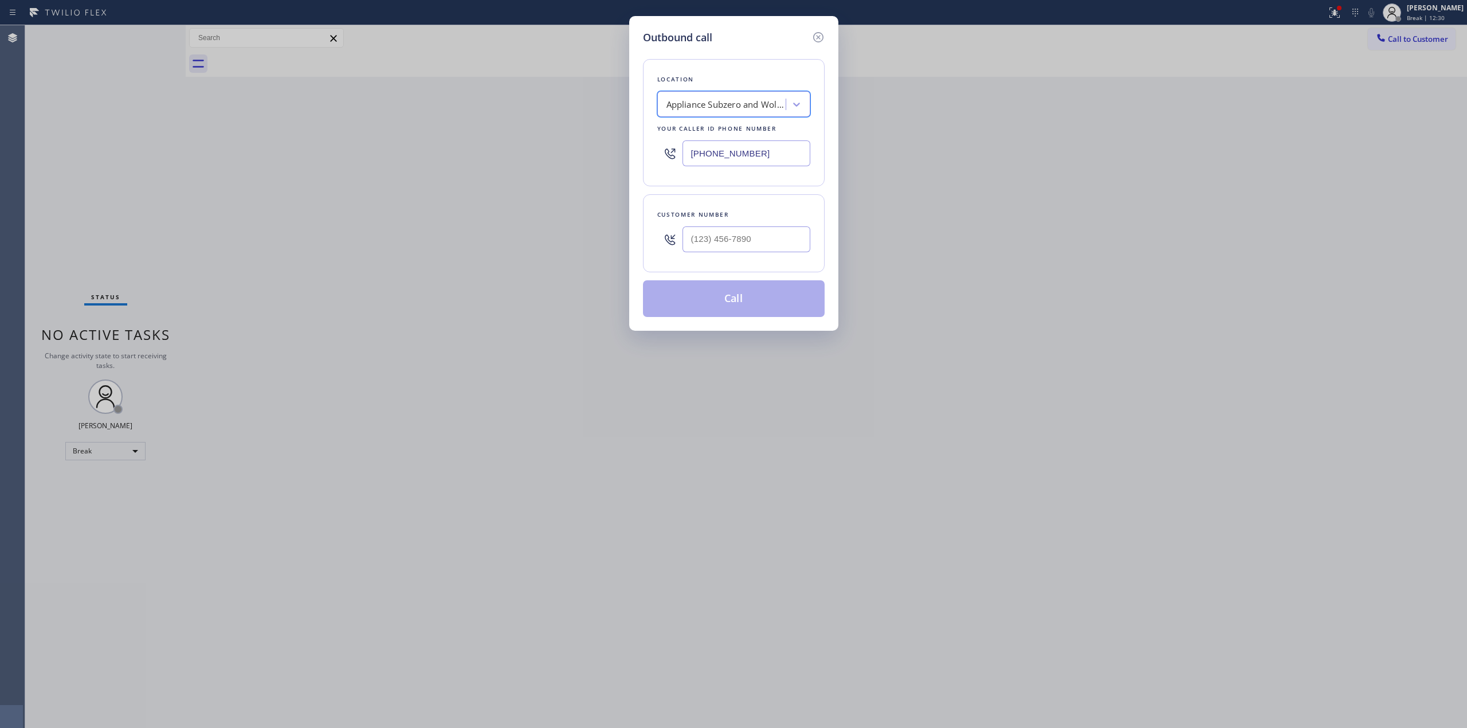
click at [706, 101] on div "Appliance Subzero and Wolf Repair" at bounding box center [726, 104] width 120 height 13
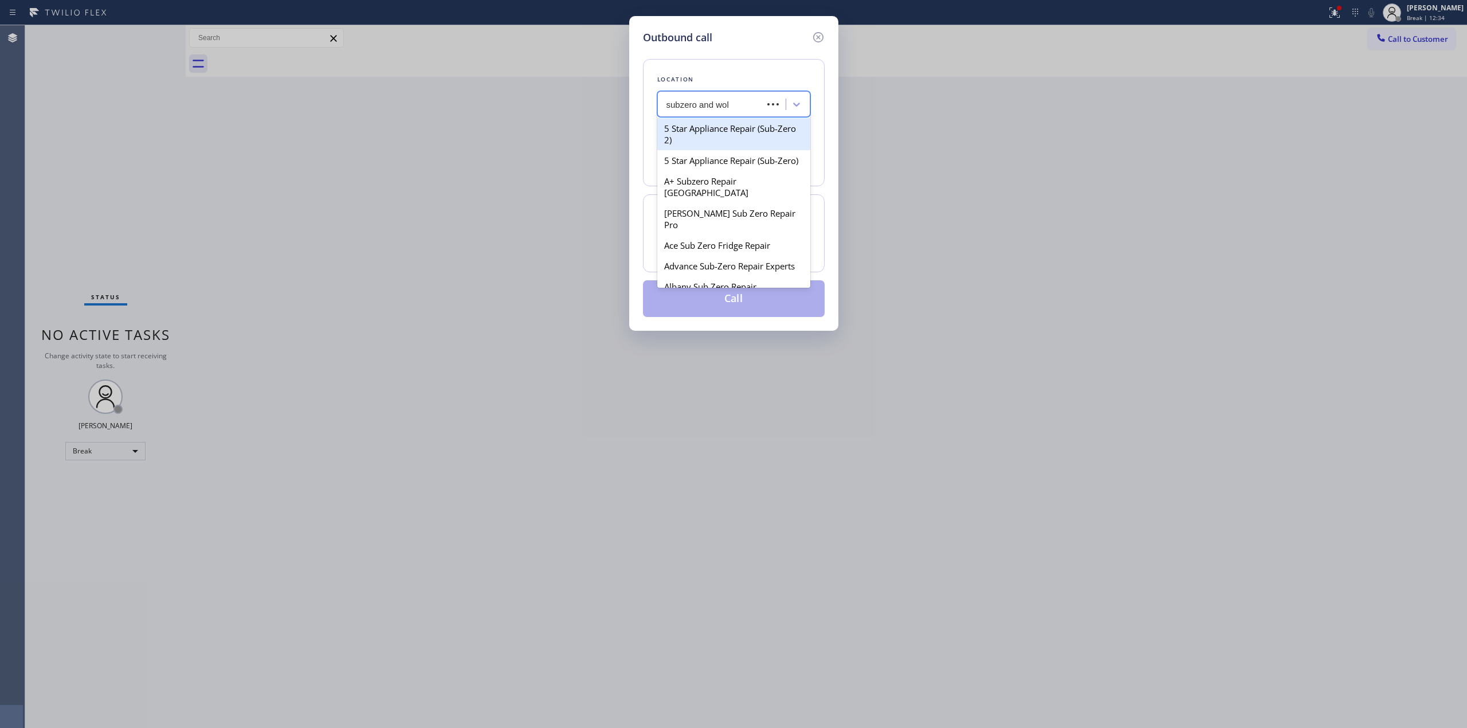
type input "subzero and wolf"
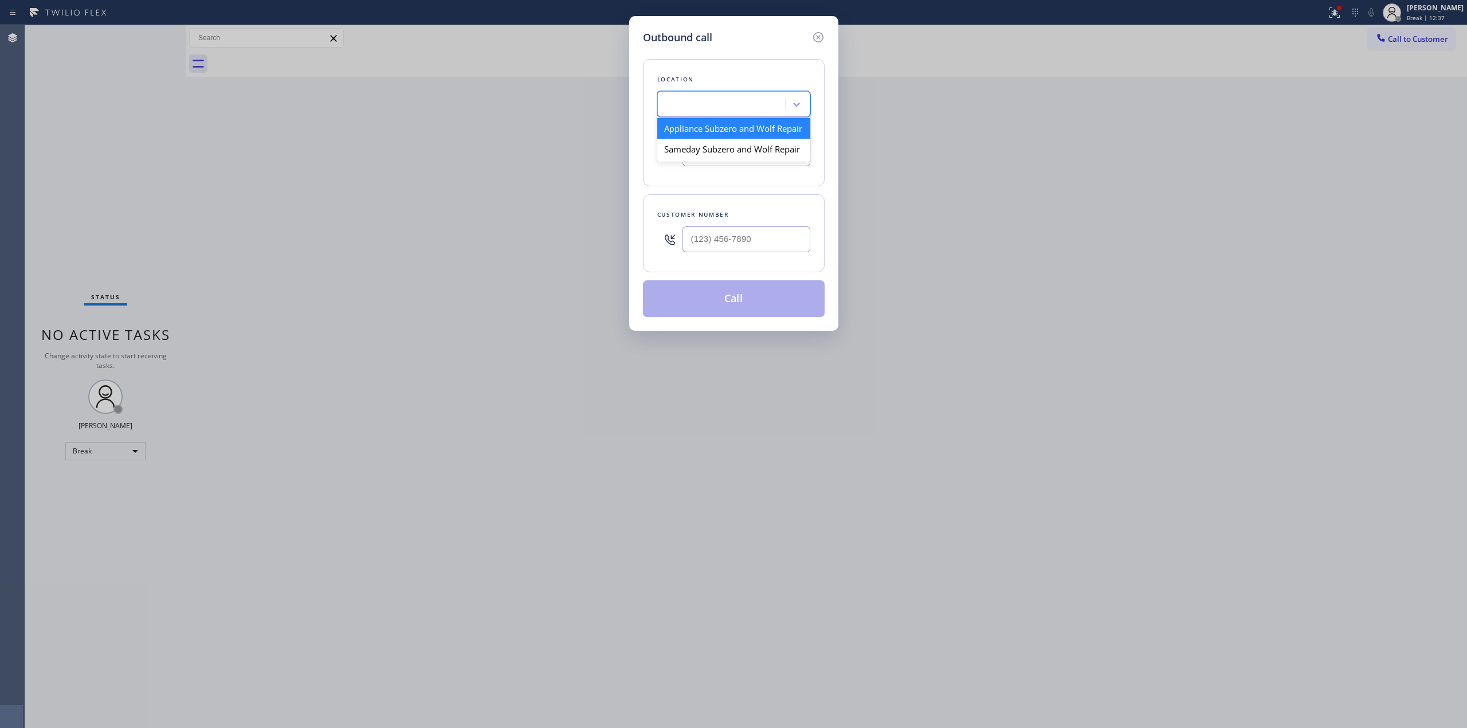
click at [753, 99] on div "subzero and wolf" at bounding box center [723, 105] width 125 height 20
click at [737, 104] on div "Appliance Subzero and Wolf Repair" at bounding box center [726, 104] width 120 height 13
click at [724, 102] on div "Appliance Subzero and Wolf Repair" at bounding box center [726, 104] width 120 height 13
click at [824, 37] on icon at bounding box center [818, 37] width 14 height 14
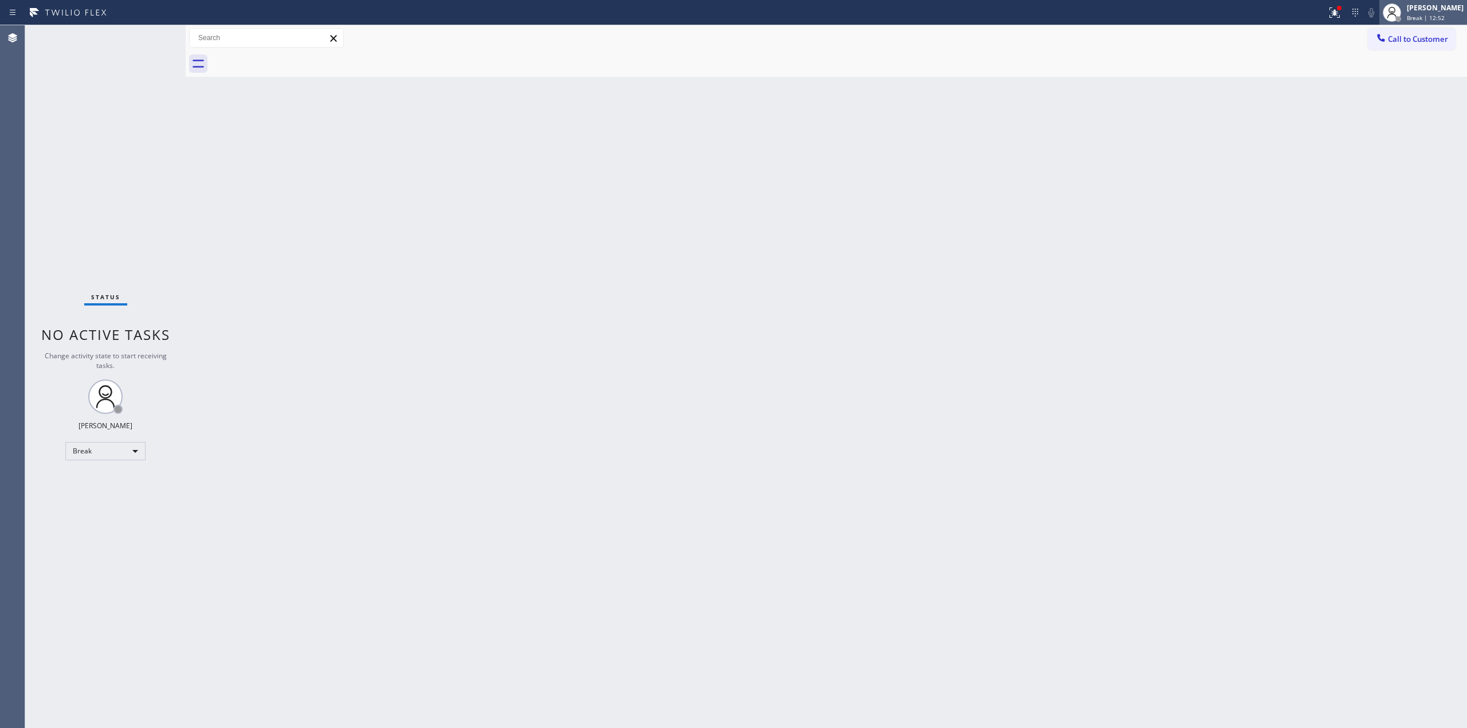
click at [1427, 17] on span "Break | 12:52" at bounding box center [1426, 18] width 38 height 8
click at [1381, 76] on button "Unavailable" at bounding box center [1409, 75] width 115 height 15
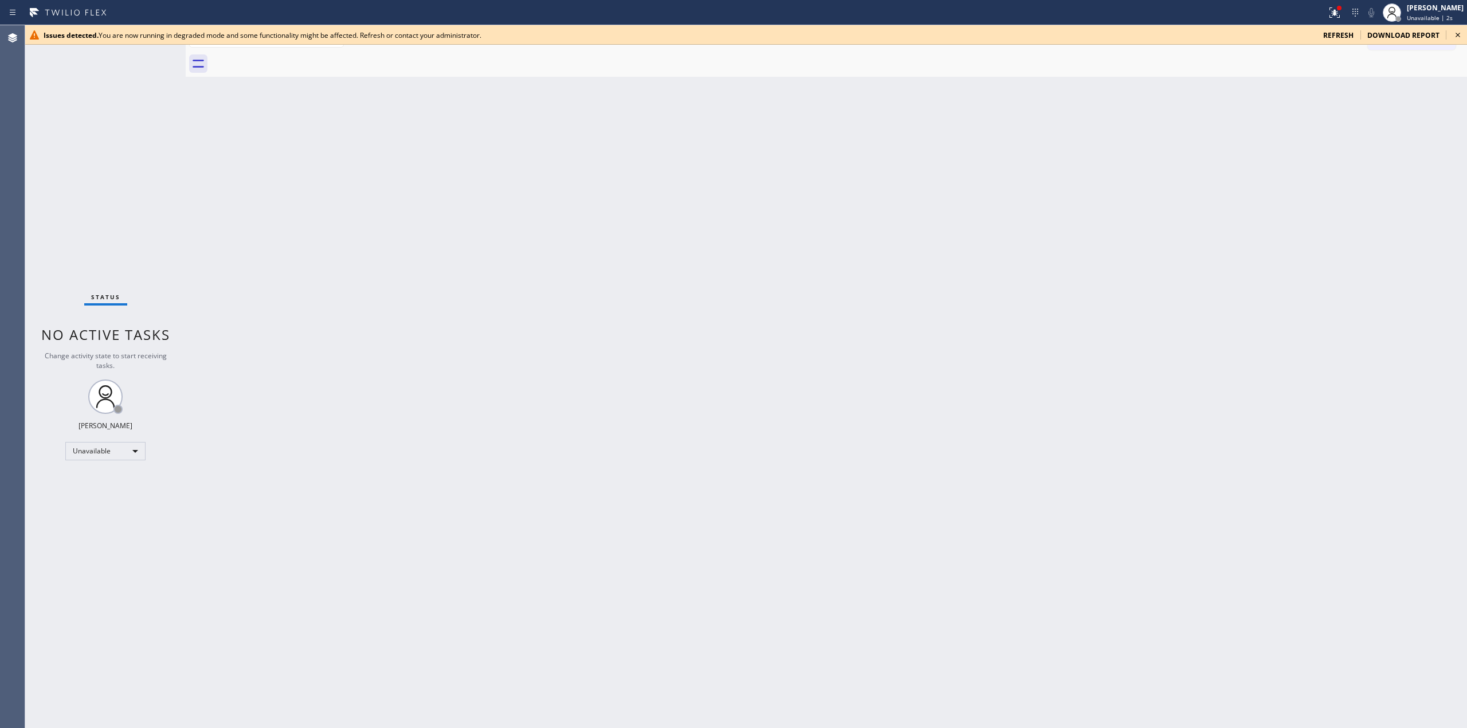
click at [1459, 33] on icon at bounding box center [1457, 35] width 5 height 5
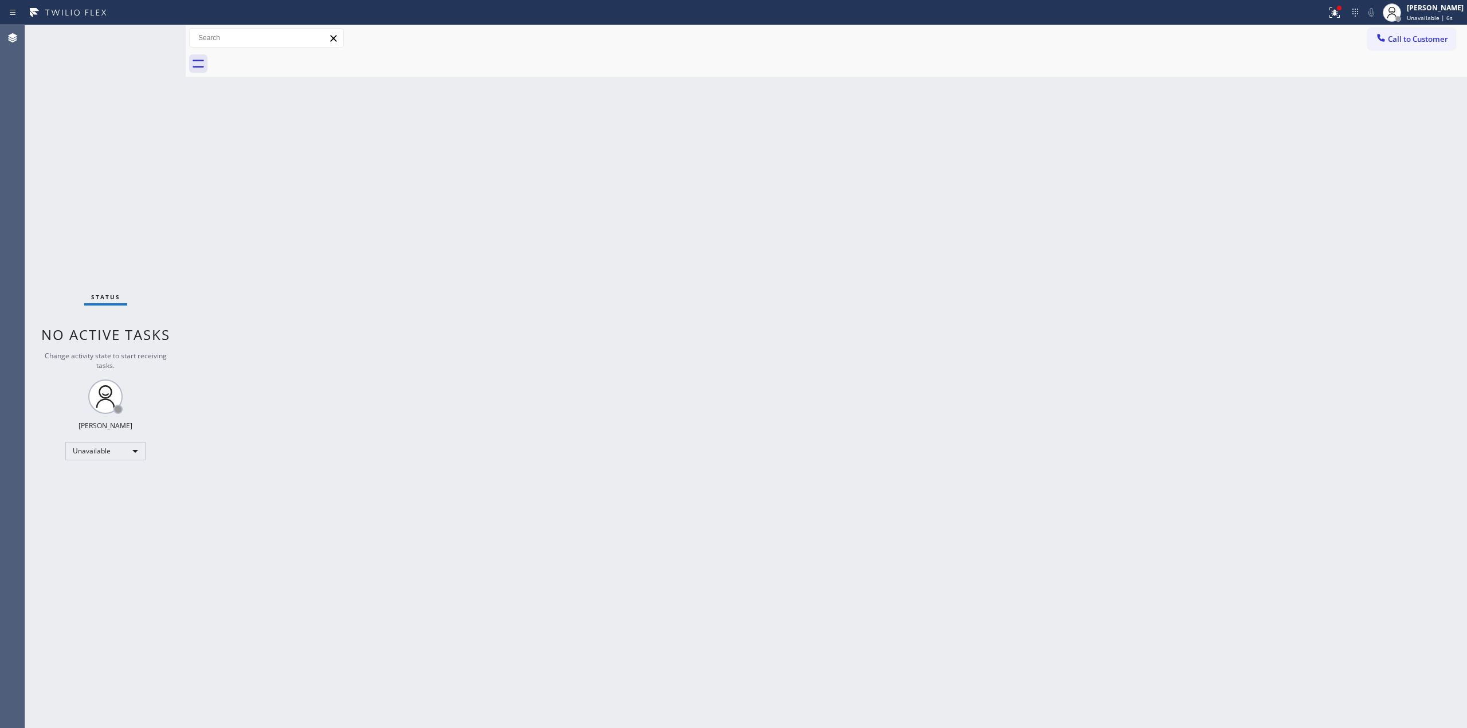
drag, startPoint x: 1368, startPoint y: 285, endPoint x: 1357, endPoint y: 285, distance: 10.9
click at [1364, 285] on div "Back to Dashboard Change Sender ID Customers Technicians Select a contact Outbo…" at bounding box center [826, 376] width 1281 height 702
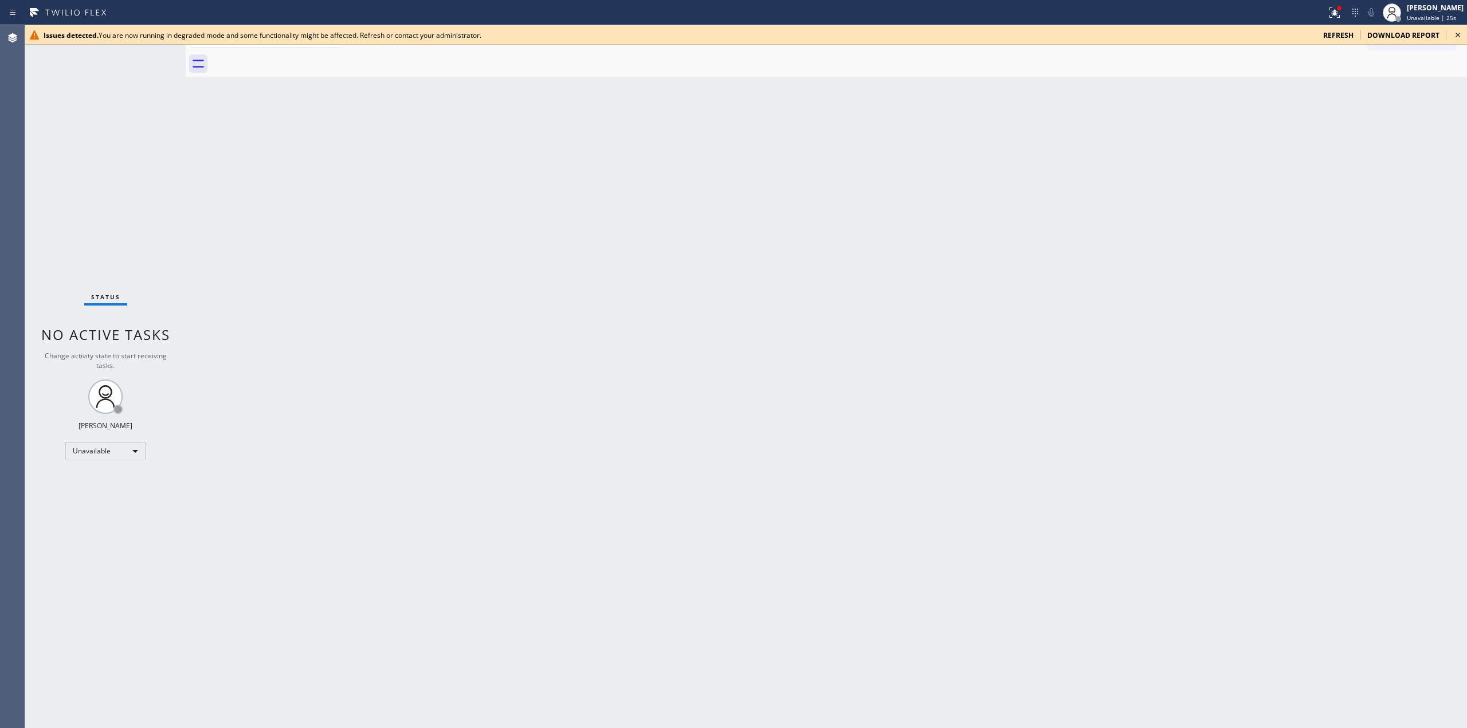
click at [967, 141] on div "Back to Dashboard Change Sender ID Customers Technicians Select a contact Outbo…" at bounding box center [826, 376] width 1281 height 702
click at [1463, 33] on icon at bounding box center [1458, 35] width 14 height 14
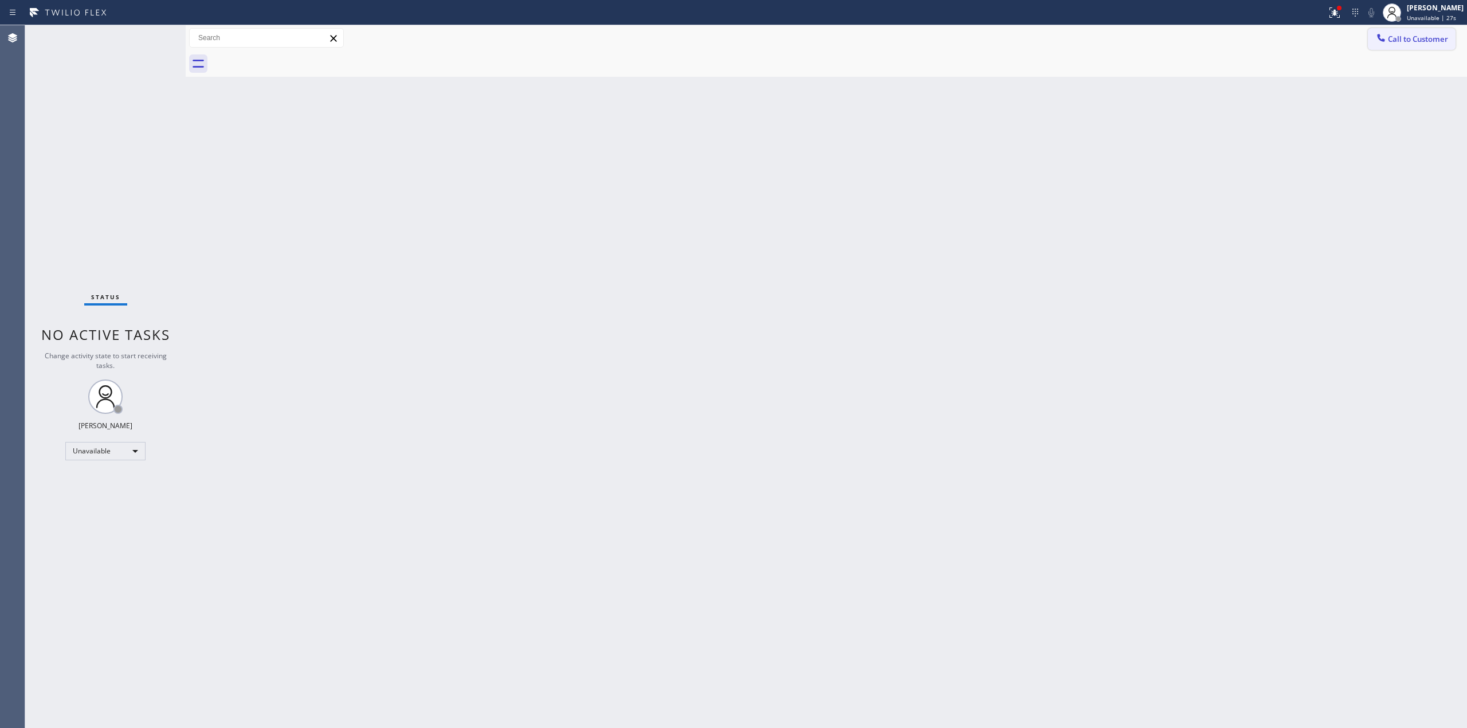
click at [1398, 41] on span "Call to Customer" at bounding box center [1418, 39] width 60 height 10
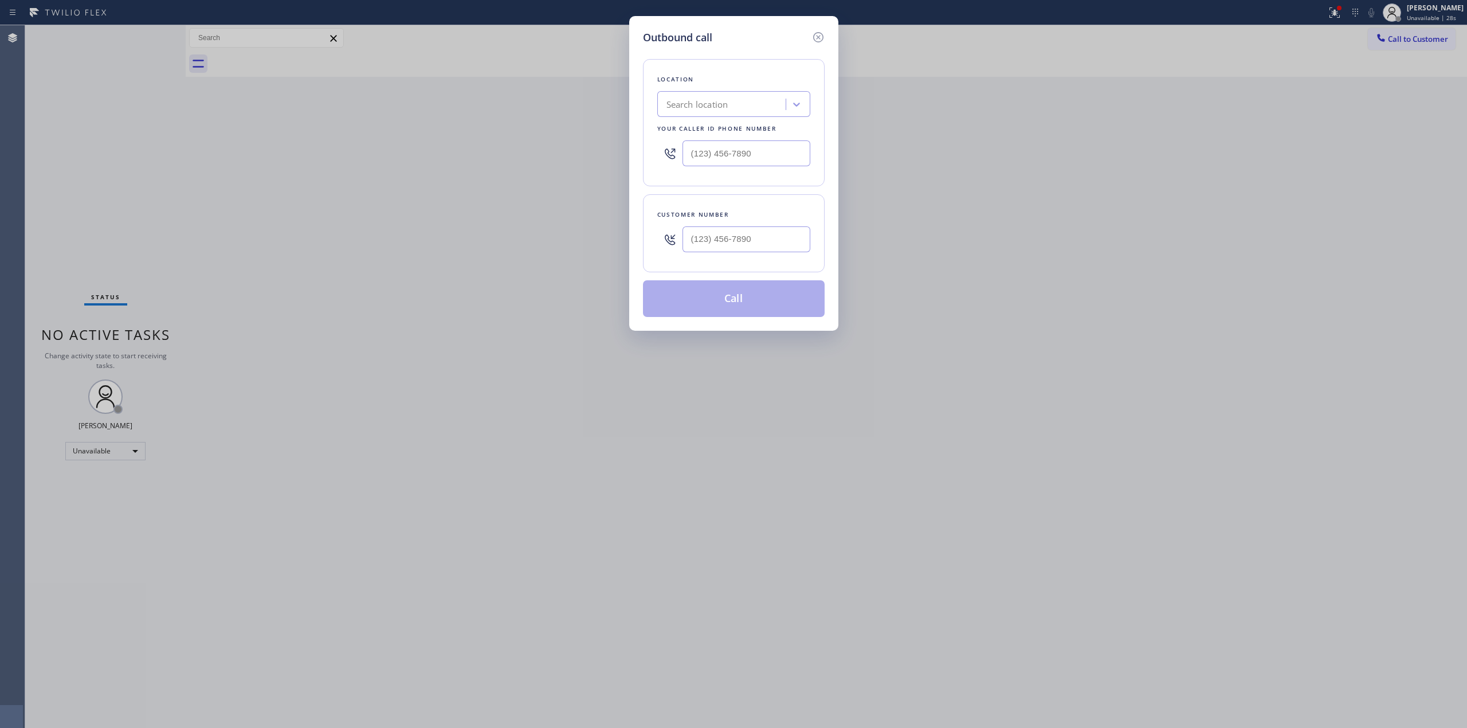
drag, startPoint x: 689, startPoint y: 116, endPoint x: 696, endPoint y: 107, distance: 11.5
click at [688, 113] on div "Search location" at bounding box center [733, 104] width 153 height 26
paste input "Sub Zero & Wolf Repair Professionals"
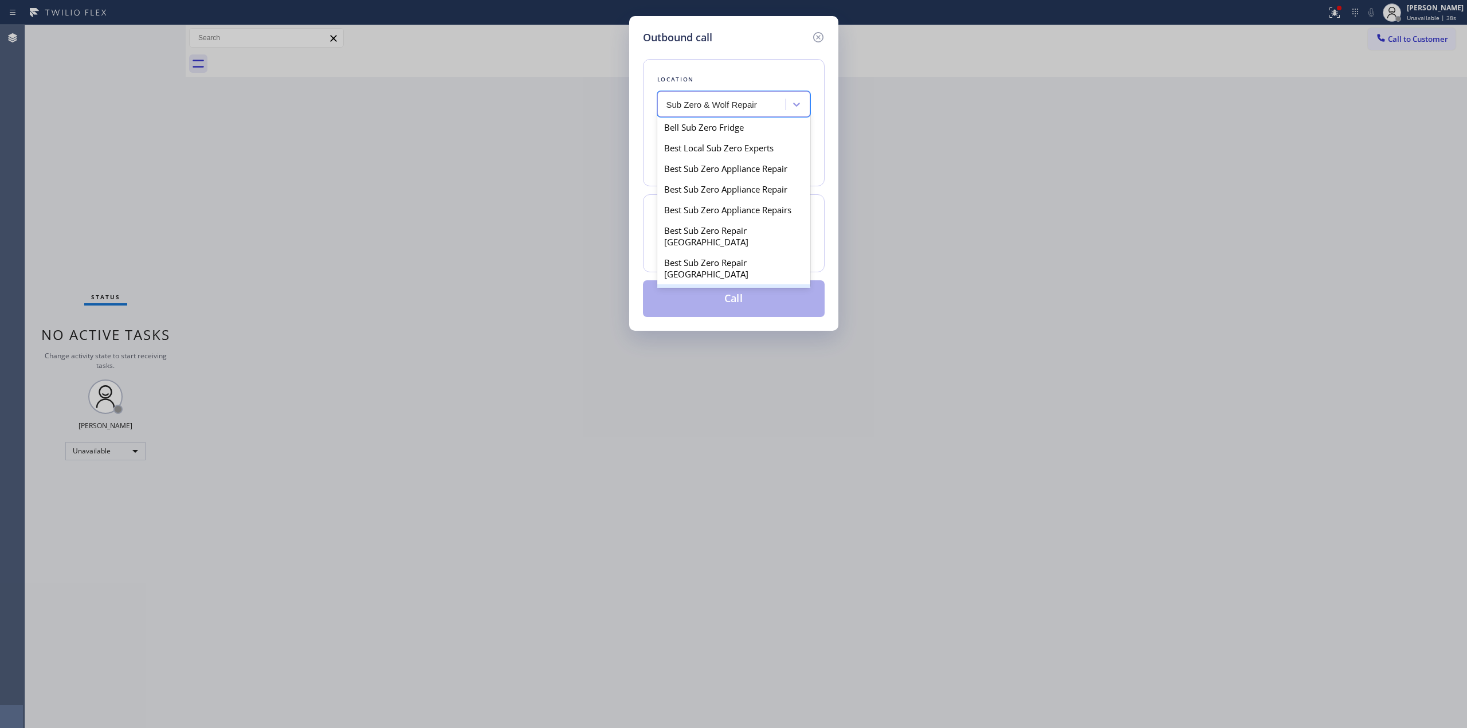
scroll to position [688, 0]
click at [688, 102] on input "Sub Zero & Wolf Repair" at bounding box center [721, 105] width 111 height 10
type input "Sub Zero & Wolf Repair"
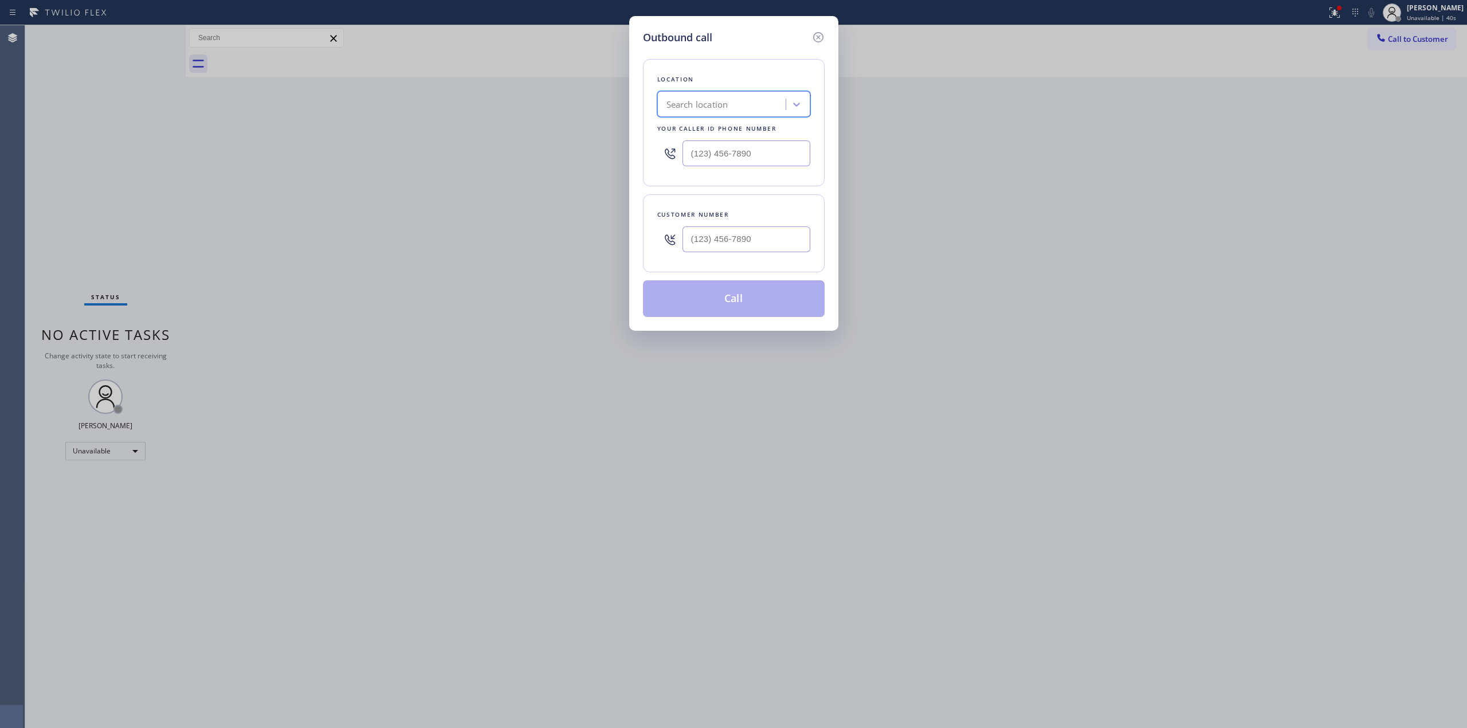
click at [768, 104] on div "Search location" at bounding box center [723, 105] width 125 height 20
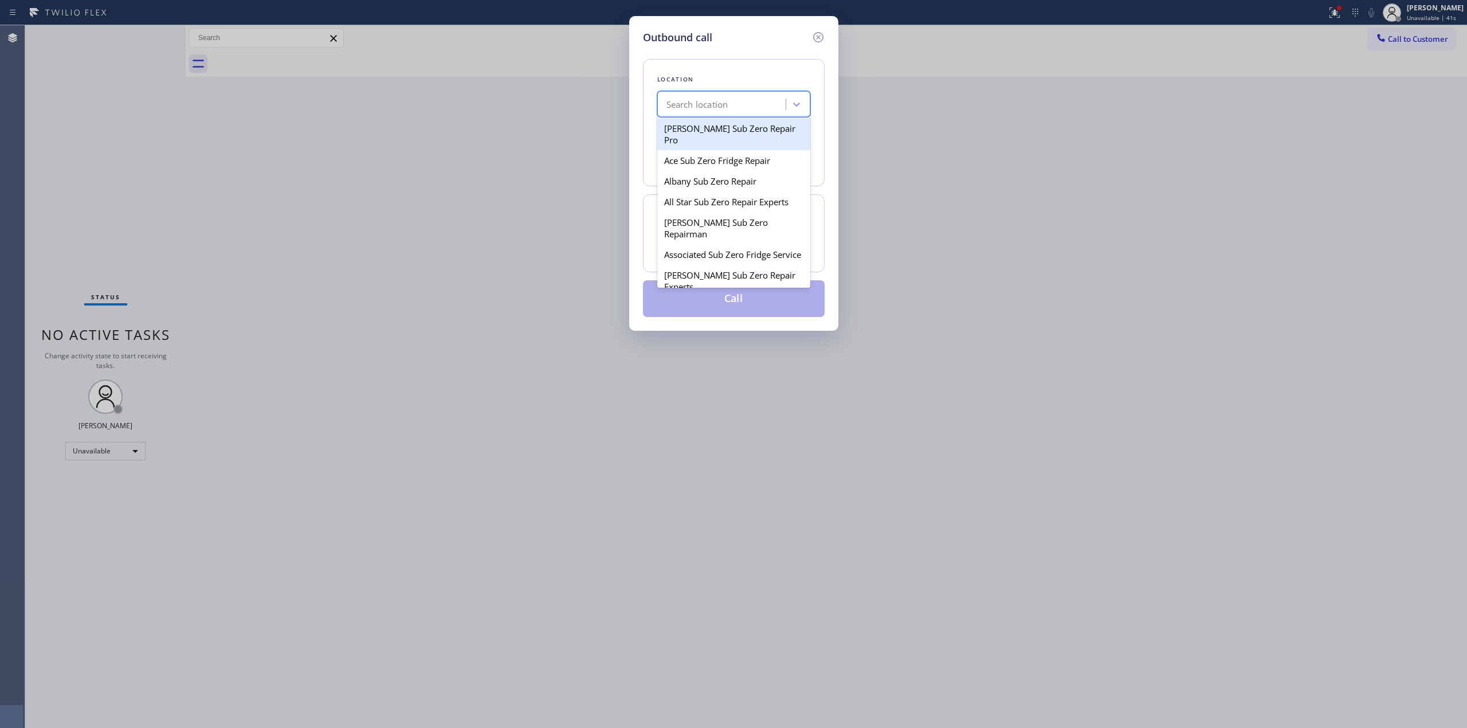
click at [760, 102] on div "Search location" at bounding box center [723, 105] width 125 height 20
paste input "Sub Zero & Wolf Repair Professionals"
drag, startPoint x: 724, startPoint y: 104, endPoint x: 700, endPoint y: 105, distance: 24.7
click at [700, 105] on input "Sub Zero & Wolf Repair Professionals" at bounding box center [697, 105] width 165 height 10
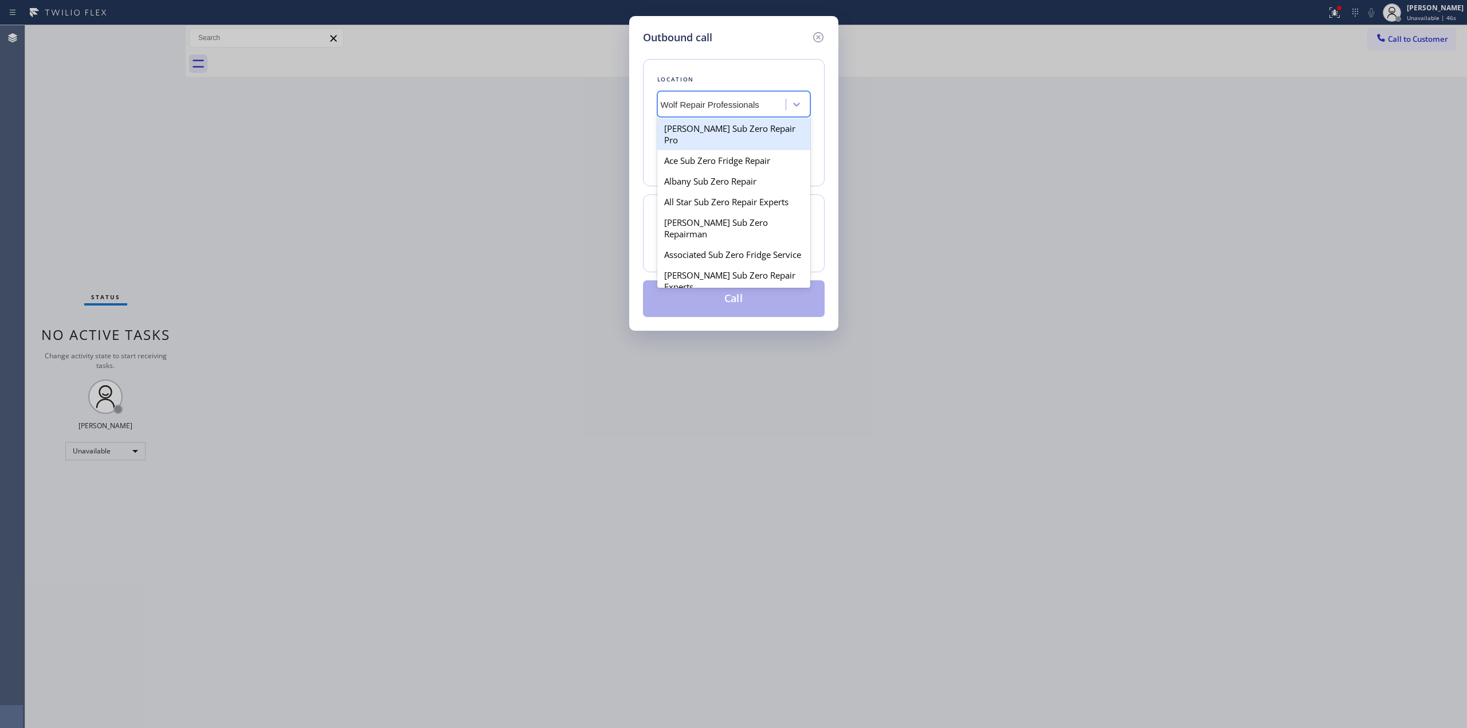
click at [728, 104] on input "Sub Zero & Wolf Repair Professionals" at bounding box center [697, 105] width 165 height 10
drag, startPoint x: 727, startPoint y: 104, endPoint x: 810, endPoint y: 102, distance: 83.1
click at [810, 102] on div "Location option [PERSON_NAME] Sub Zero Repair Pro focused, 1 of 100. 100 result…" at bounding box center [734, 122] width 182 height 127
click at [684, 104] on input "Sub Zero & Wolf Repair" at bounding box center [721, 105] width 111 height 10
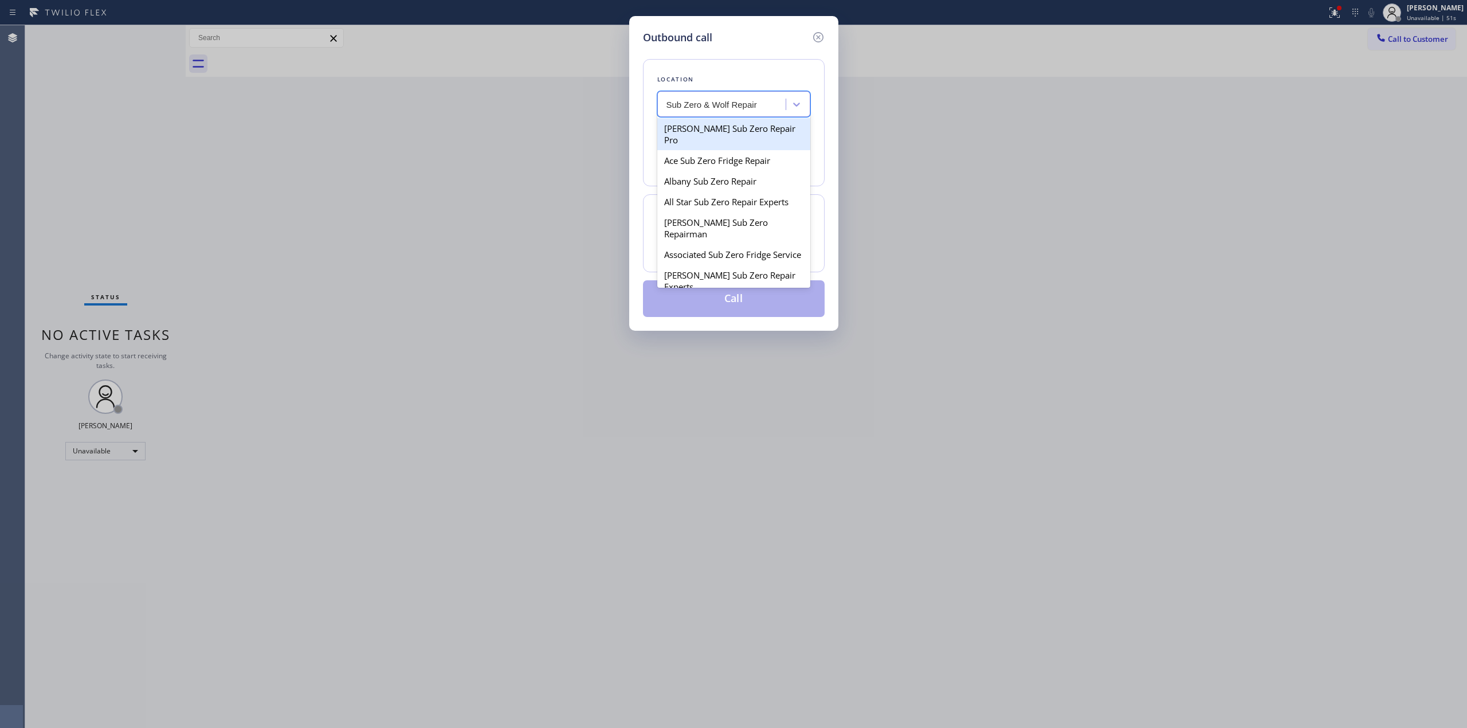
click at [748, 103] on input "Sub Zero & Wolf Repair" at bounding box center [712, 105] width 92 height 10
click at [677, 102] on input "Sub Zero & Wolf Repair" at bounding box center [712, 105] width 92 height 10
click at [684, 104] on input "Sub Zero & Wolf Repair" at bounding box center [712, 105] width 92 height 10
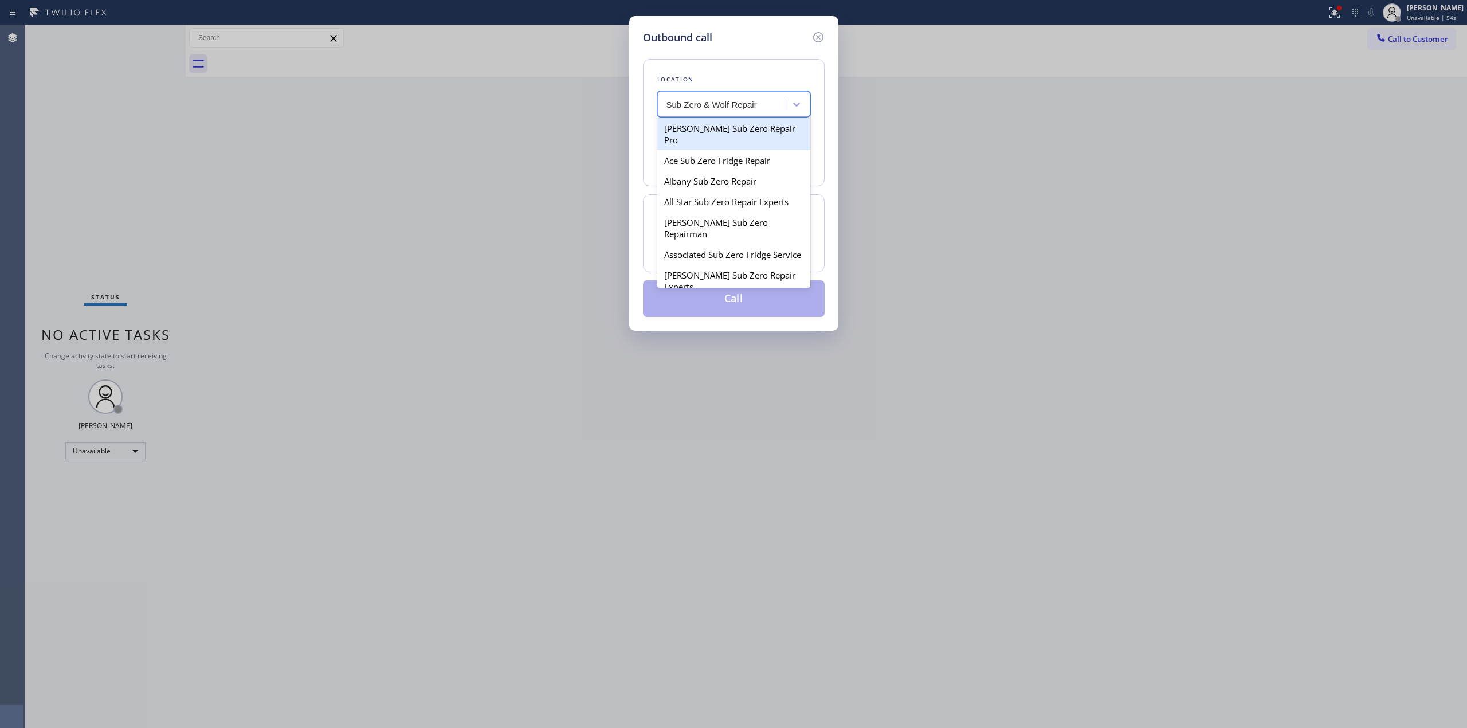
type input "SubZero & Wolf Repair"
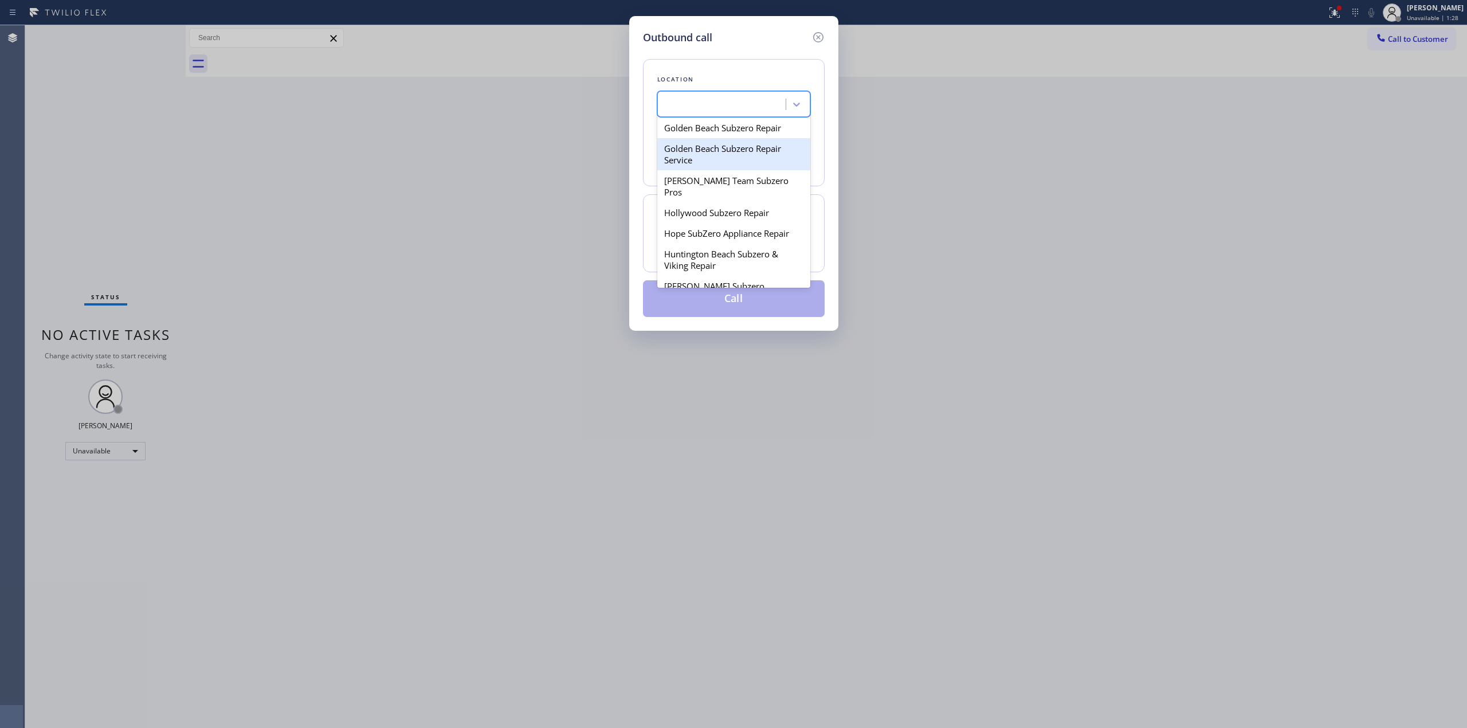
click at [731, 97] on div "SubZero & Wolf Repair" at bounding box center [723, 105] width 125 height 20
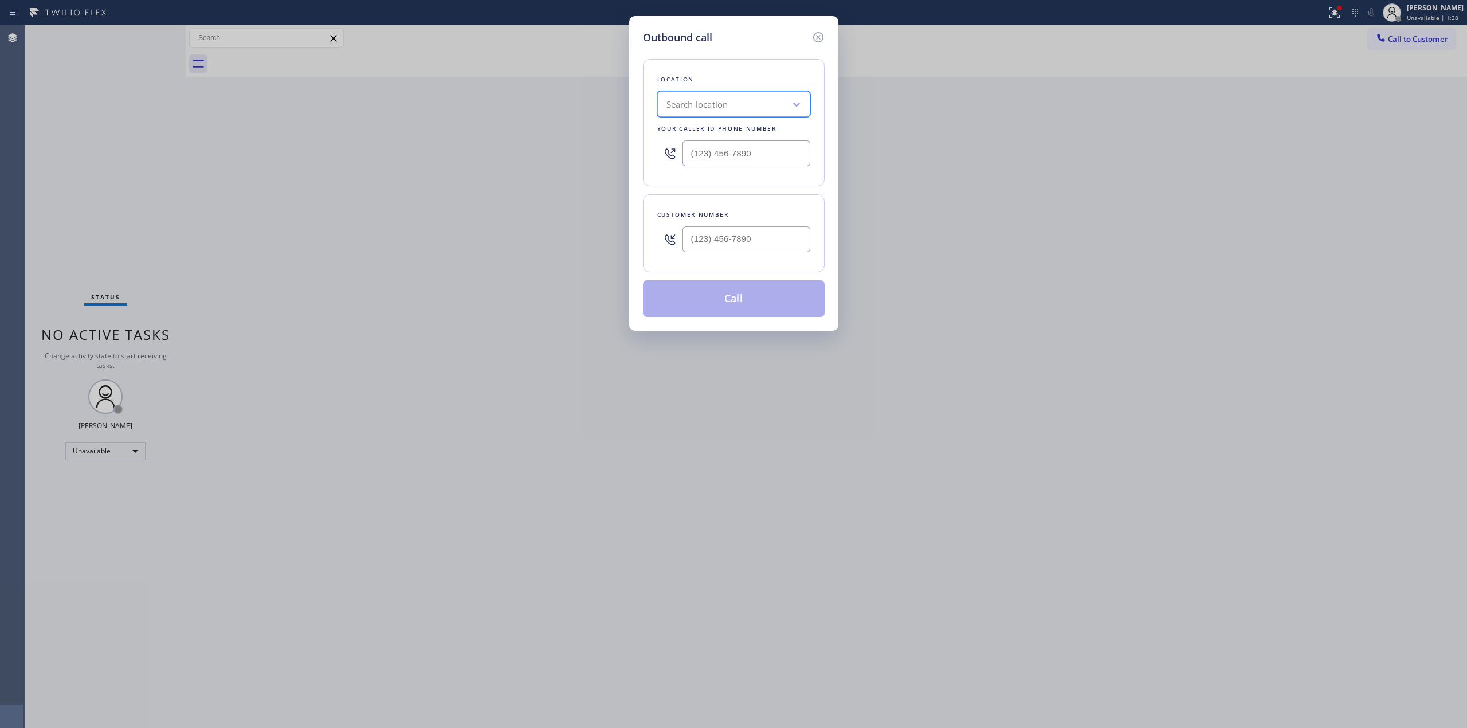
click at [739, 101] on div "Search location" at bounding box center [723, 105] width 125 height 20
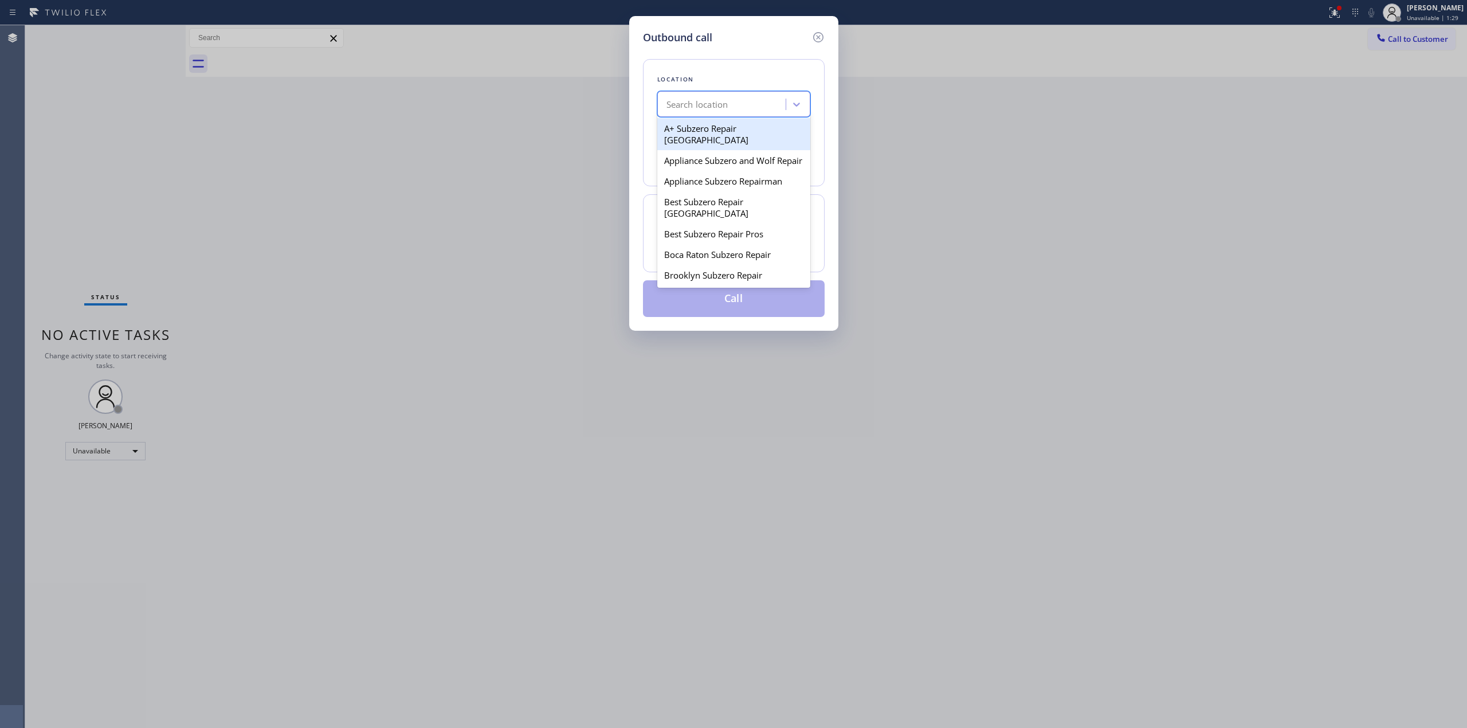
click at [739, 101] on div "Search location" at bounding box center [723, 105] width 125 height 20
type input "appliance subz"
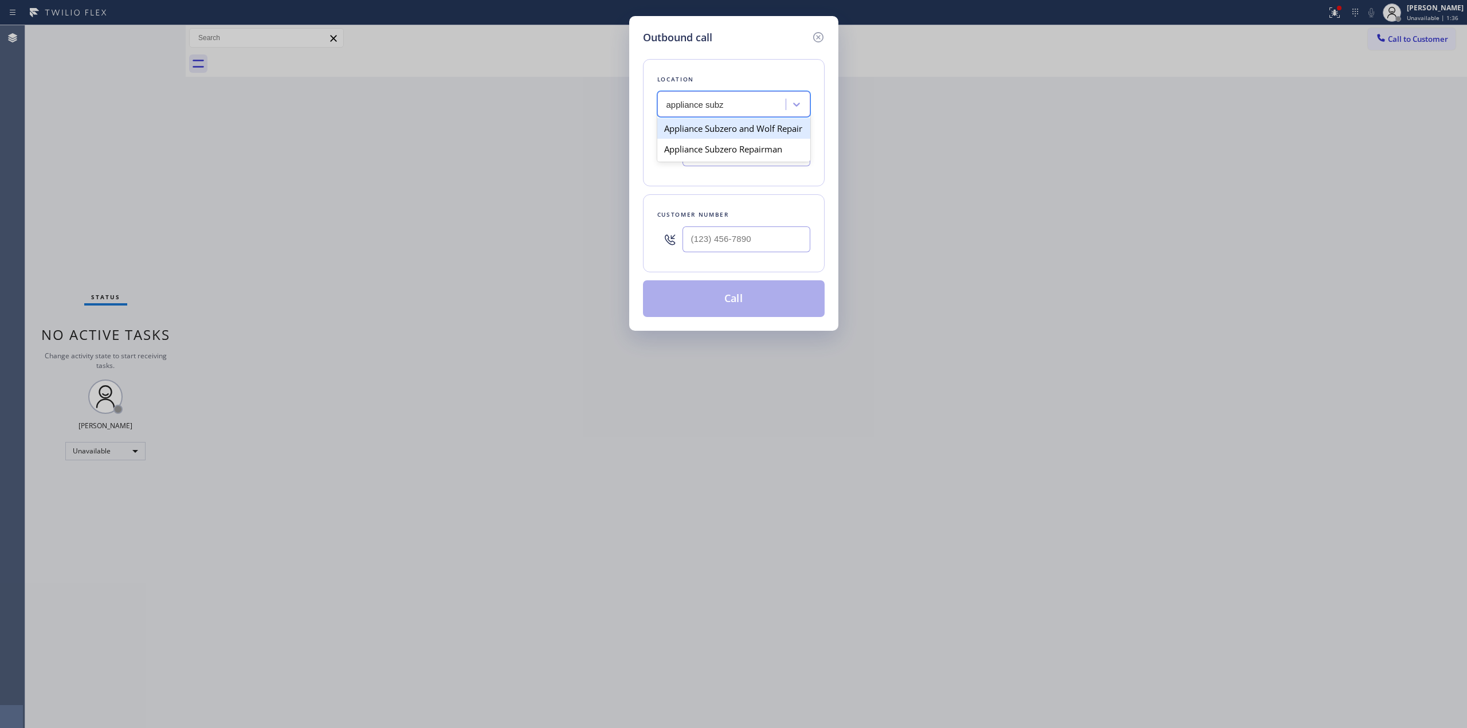
click at [720, 136] on div "Appliance Subzero and Wolf Repair" at bounding box center [733, 128] width 153 height 21
type input "[PHONE_NUMBER]"
click at [796, 159] on input "[PHONE_NUMBER]" at bounding box center [746, 153] width 128 height 26
